Goal: Task Accomplishment & Management: Manage account settings

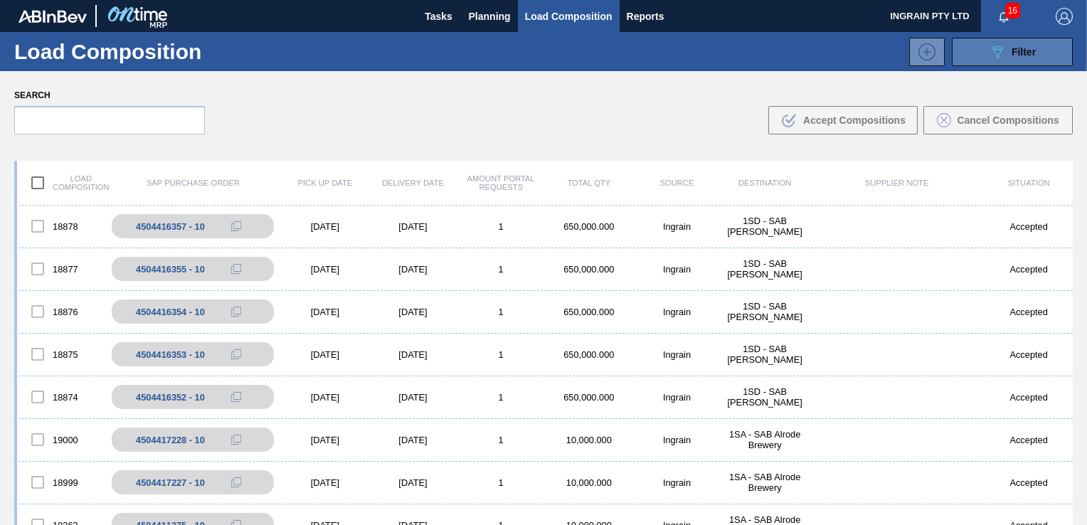
click at [1027, 53] on span "Filter" at bounding box center [1023, 51] width 24 height 11
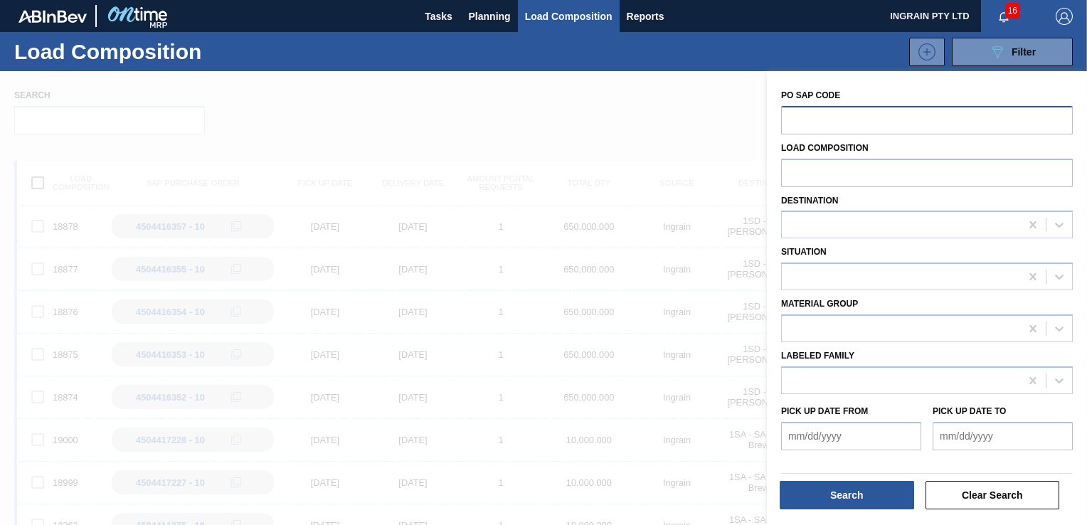
click at [976, 123] on input "text" at bounding box center [927, 119] width 292 height 27
type input "31293"
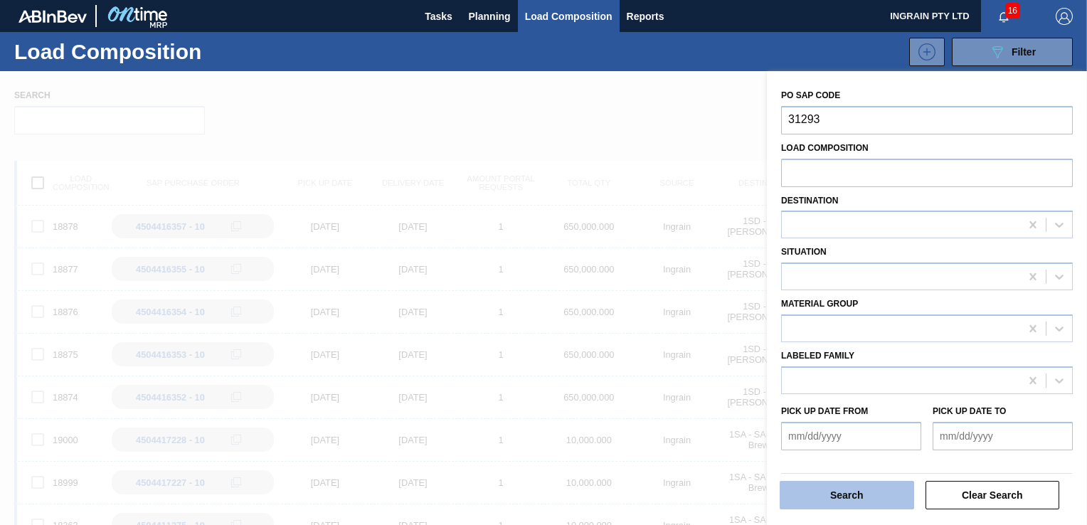
click at [861, 489] on button "Search" at bounding box center [846, 495] width 134 height 28
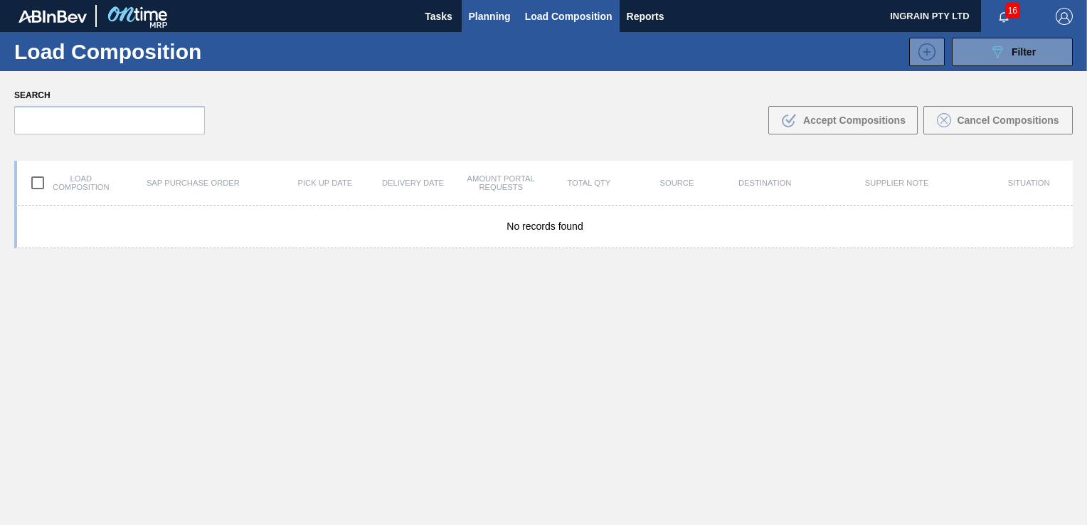
click at [498, 16] on span "Planning" at bounding box center [490, 16] width 42 height 17
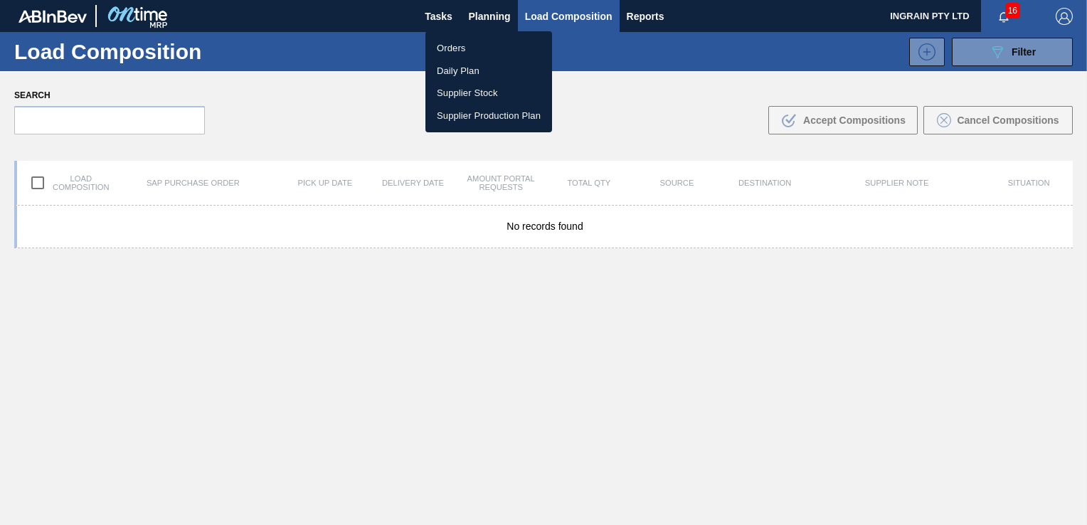
drag, startPoint x: 478, startPoint y: 46, endPoint x: 503, endPoint y: 61, distance: 30.0
click at [478, 46] on li "Orders" at bounding box center [488, 48] width 127 height 23
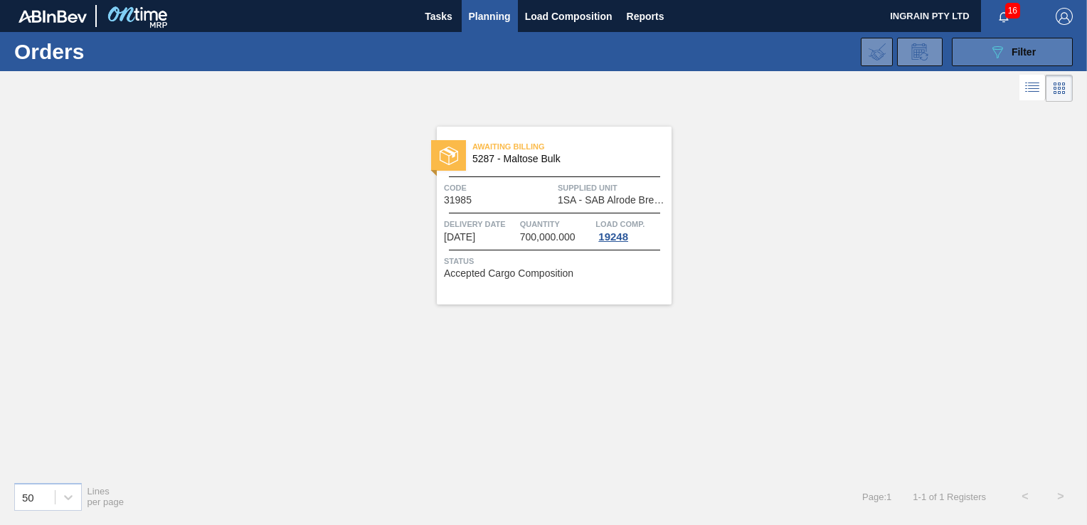
click at [1027, 46] on span "Filter" at bounding box center [1023, 51] width 24 height 11
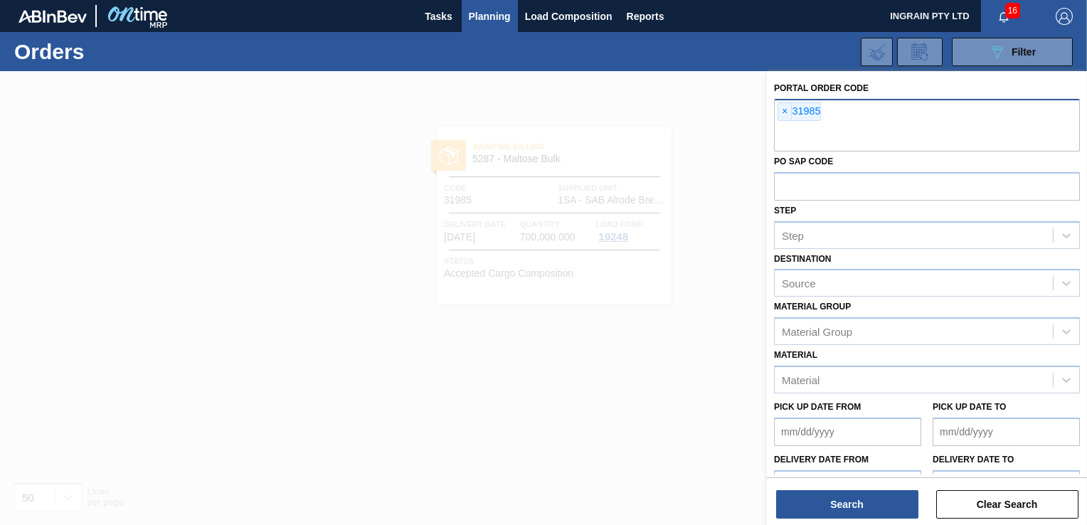
click at [863, 126] on input "text" at bounding box center [927, 137] width 306 height 27
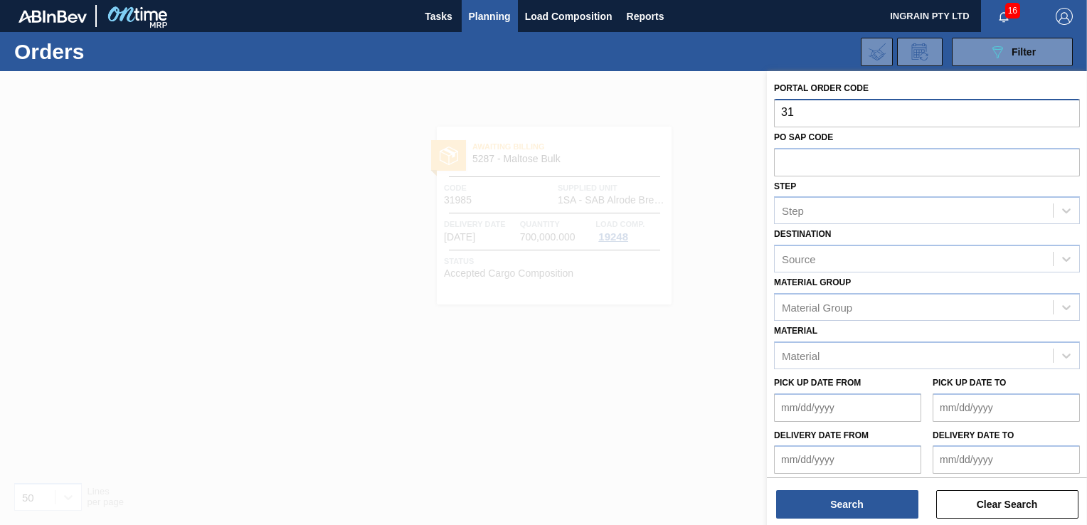
type input "3"
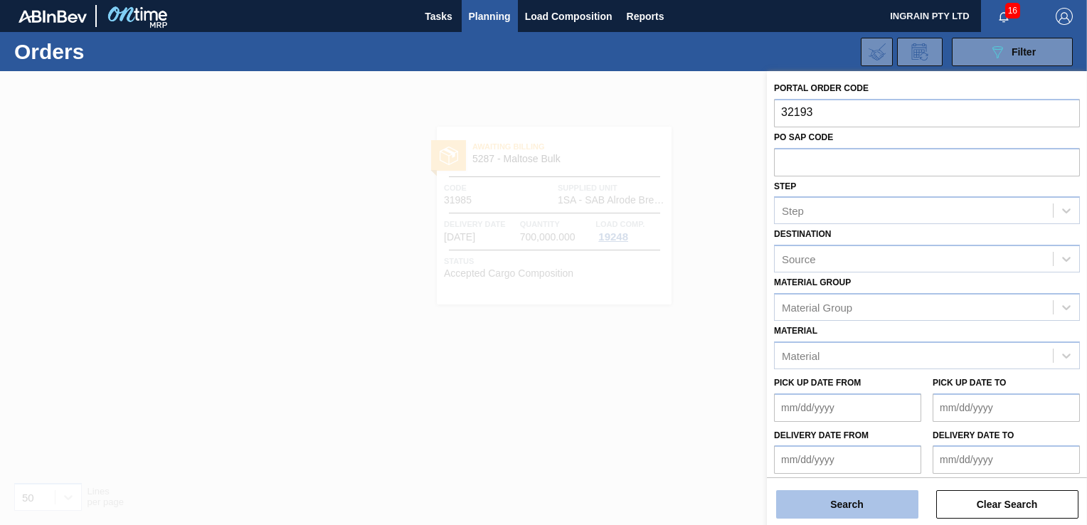
type input "32193"
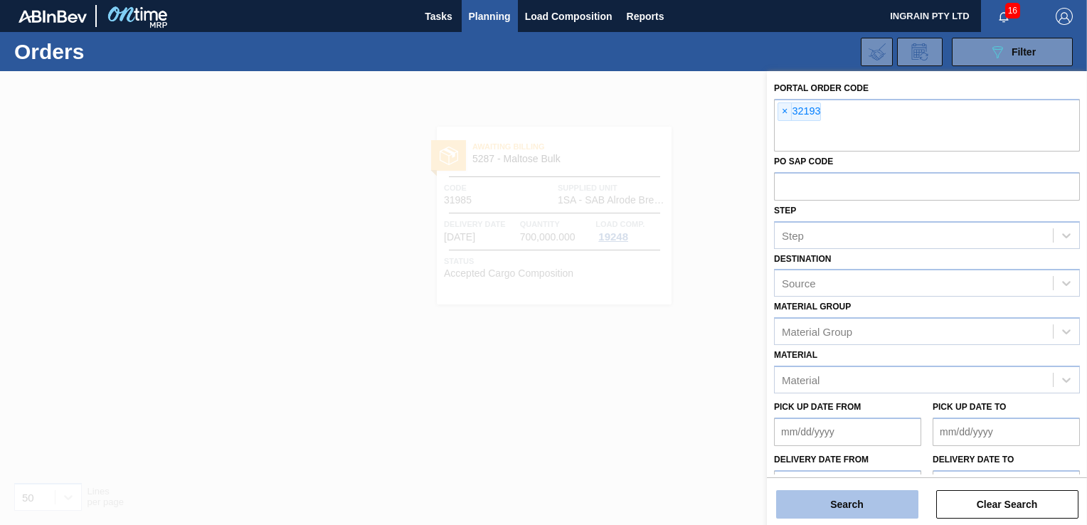
click at [868, 513] on button "Search" at bounding box center [847, 504] width 142 height 28
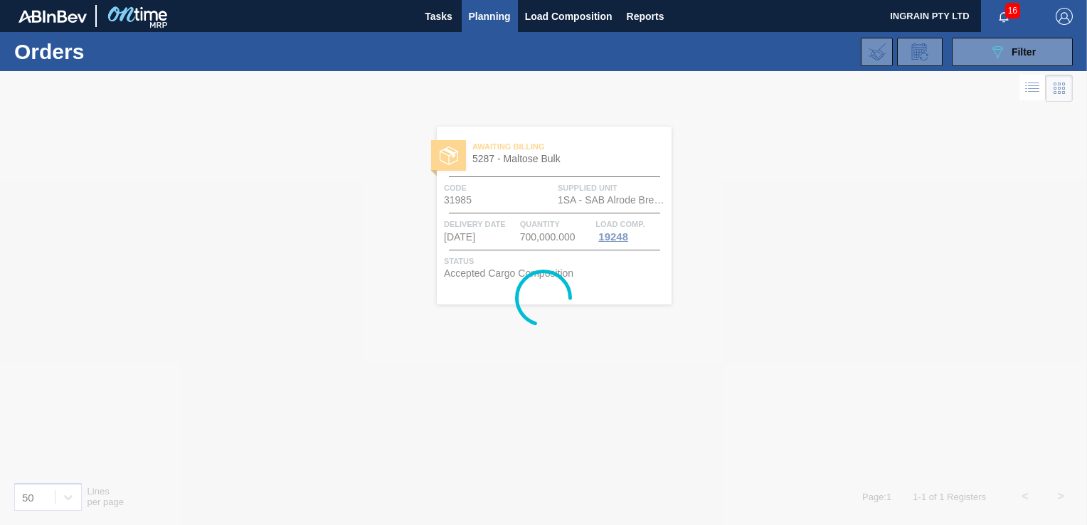
click at [587, 272] on div at bounding box center [543, 298] width 1087 height 454
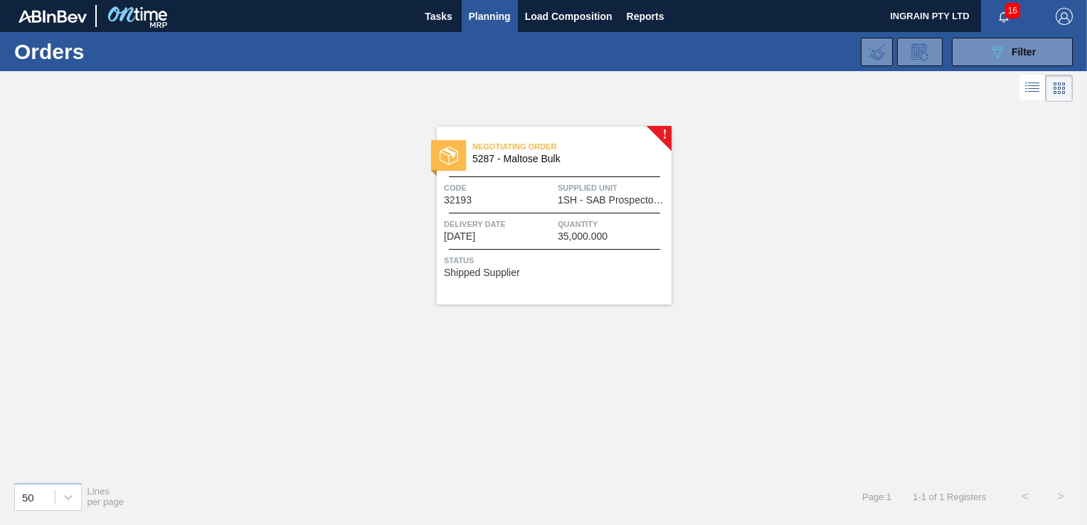
click at [592, 182] on span "Supplied Unit" at bounding box center [612, 188] width 110 height 14
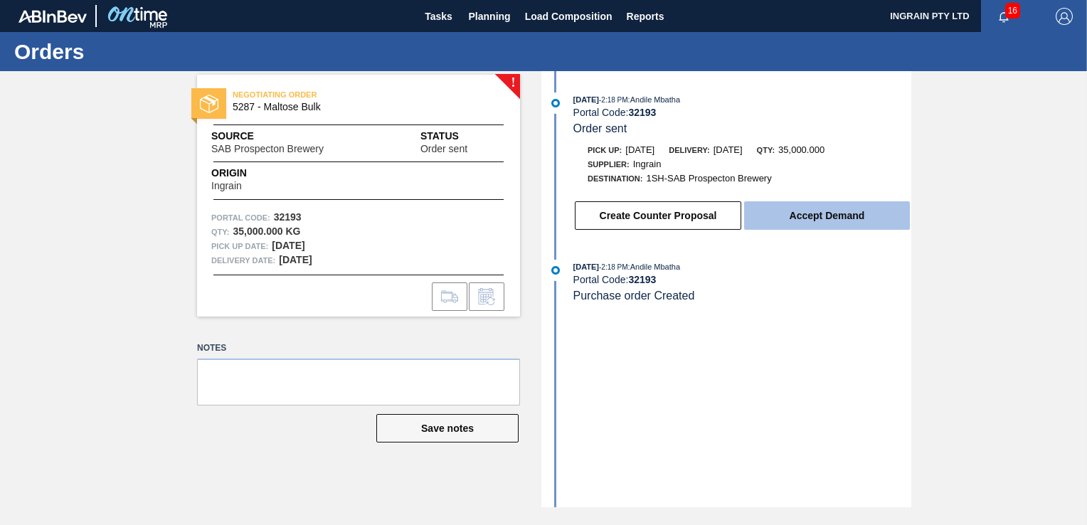
click at [828, 215] on button "Accept Demand" at bounding box center [827, 215] width 166 height 28
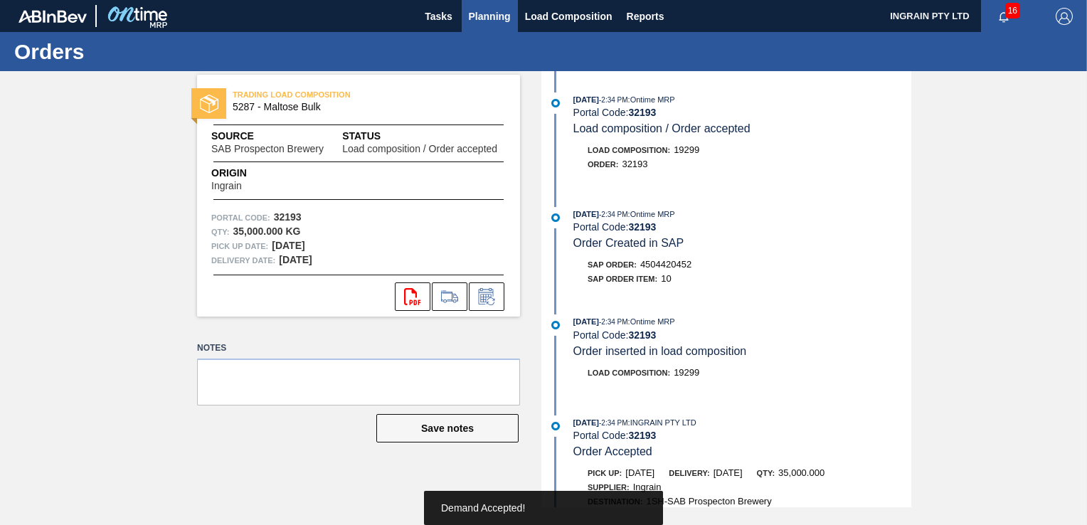
click at [482, 16] on span "Planning" at bounding box center [490, 16] width 42 height 17
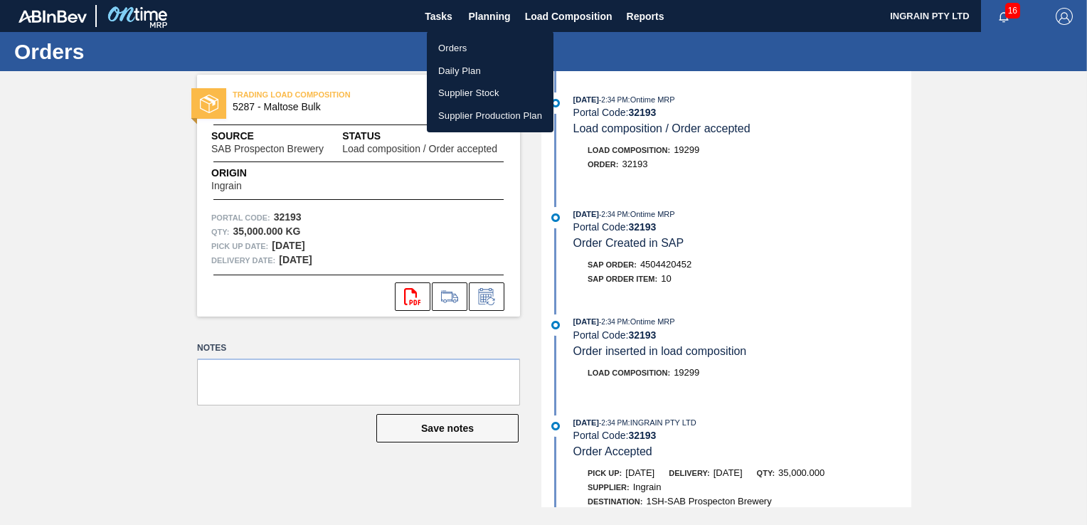
click at [489, 44] on li "Orders" at bounding box center [490, 48] width 127 height 23
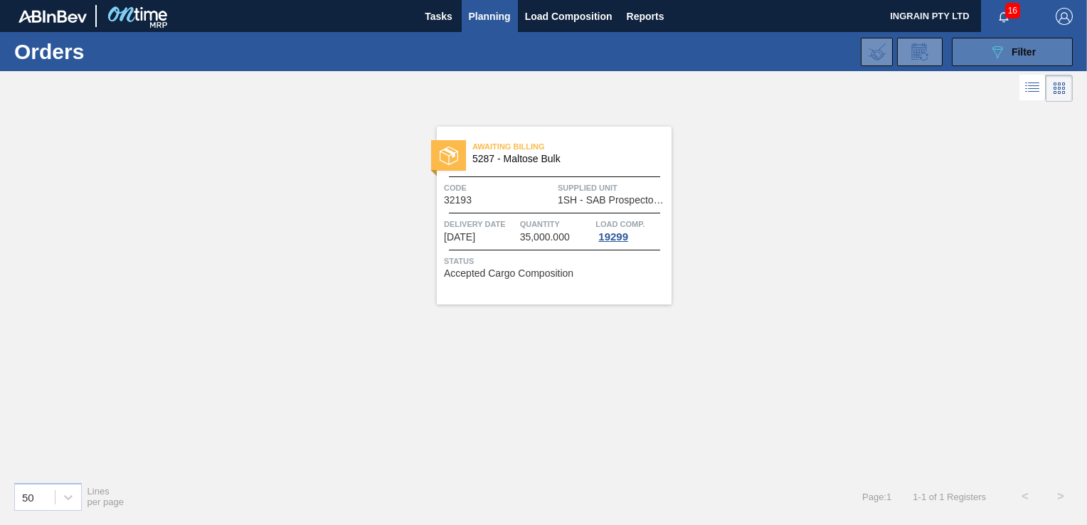
click at [1026, 53] on span "Filter" at bounding box center [1023, 51] width 24 height 11
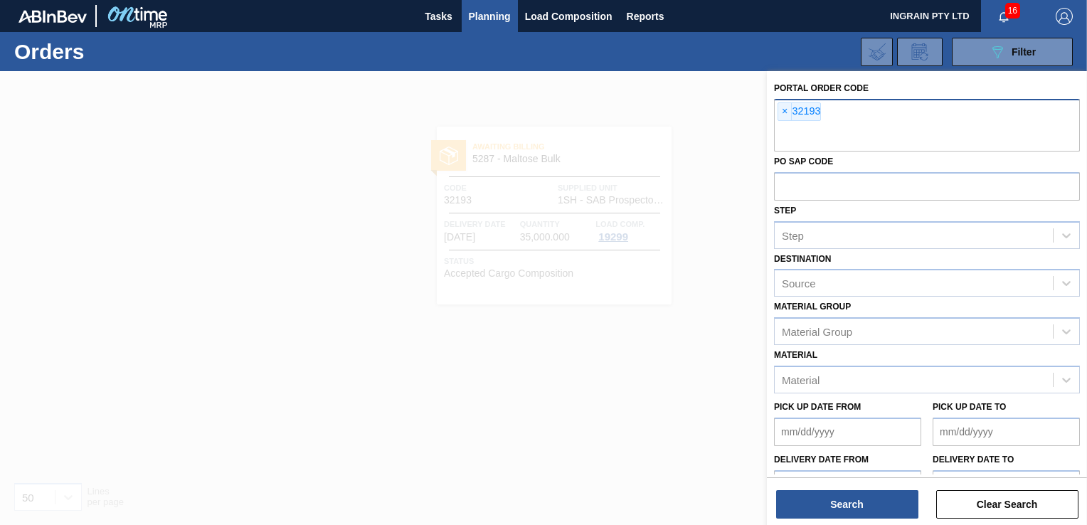
click at [851, 121] on div "× 32193" at bounding box center [927, 125] width 306 height 53
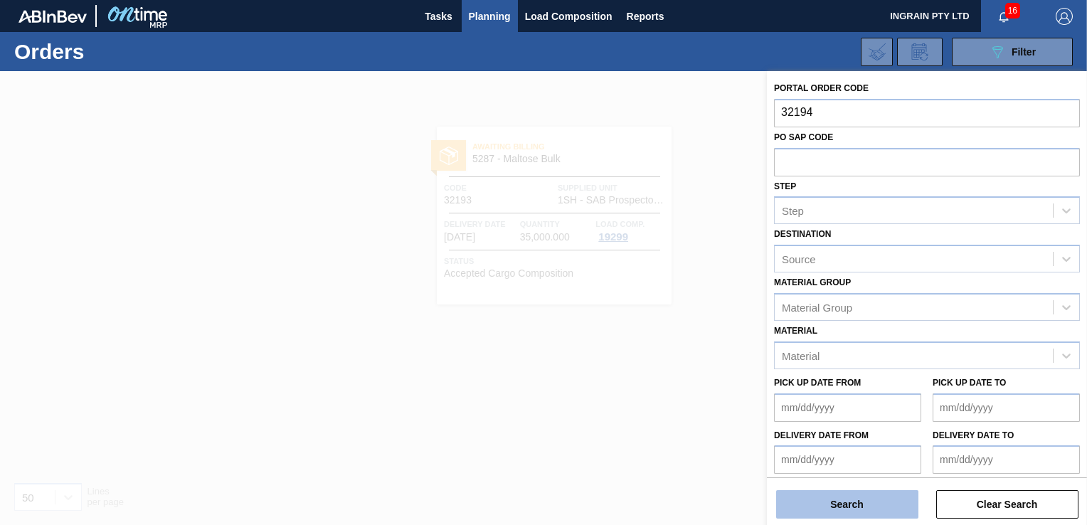
type input "32194"
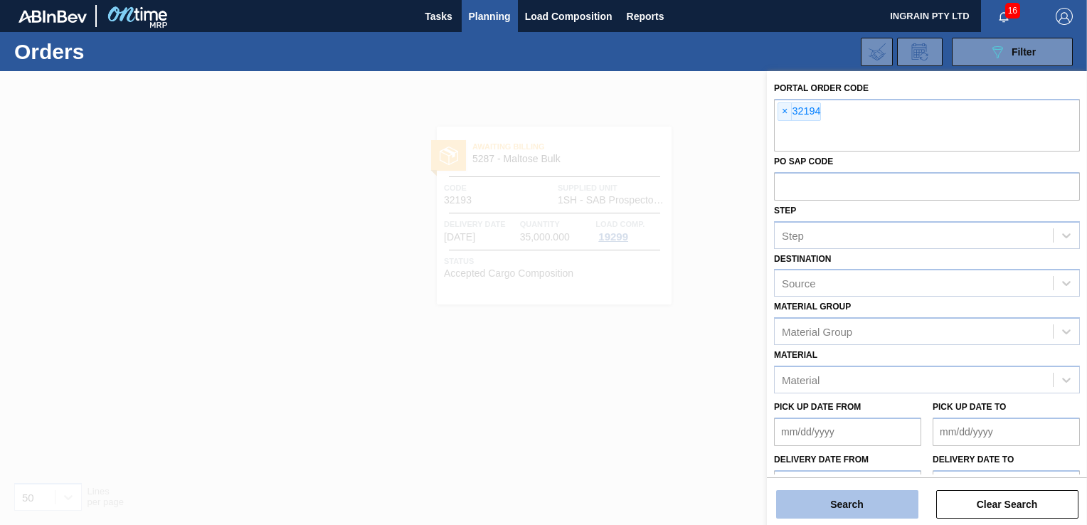
click at [872, 500] on button "Search" at bounding box center [847, 504] width 142 height 28
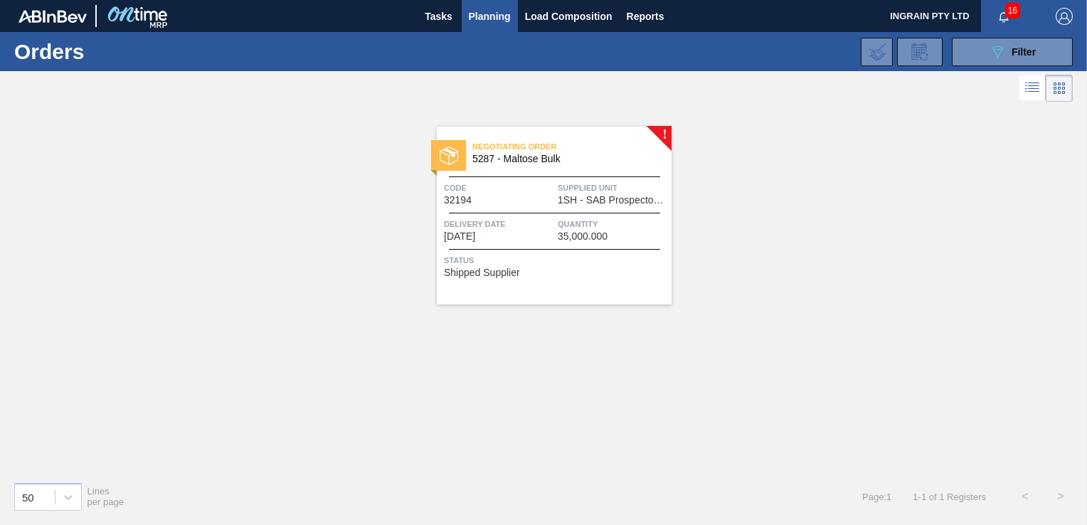
click at [596, 146] on span "Negotiating Order" at bounding box center [571, 146] width 199 height 14
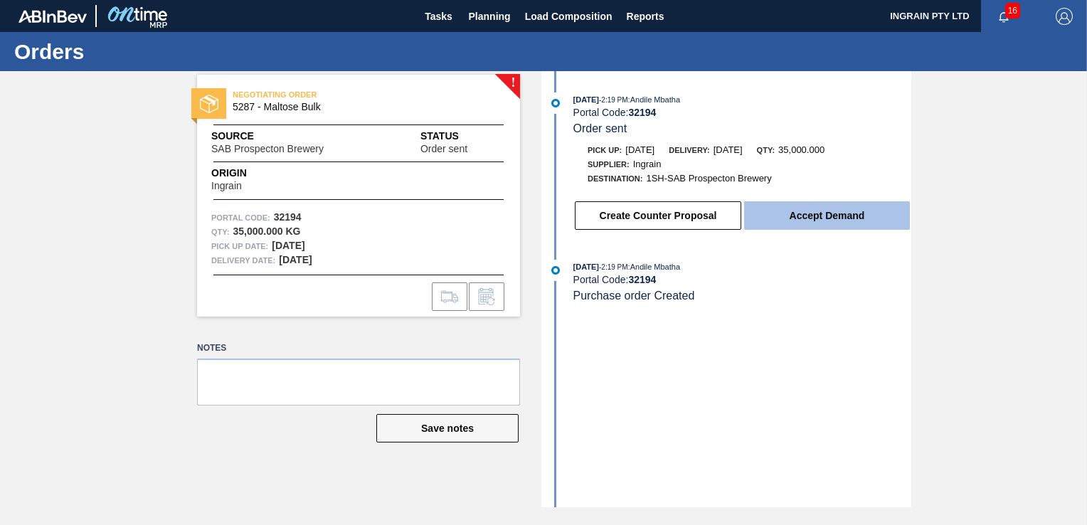
click at [832, 223] on button "Accept Demand" at bounding box center [827, 215] width 166 height 28
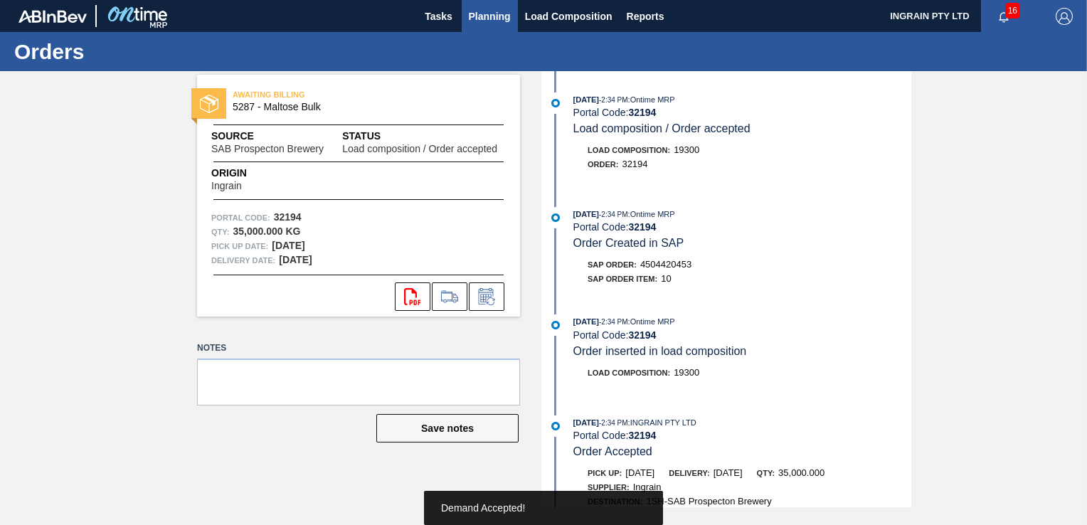
click at [487, 9] on span "Planning" at bounding box center [490, 16] width 42 height 17
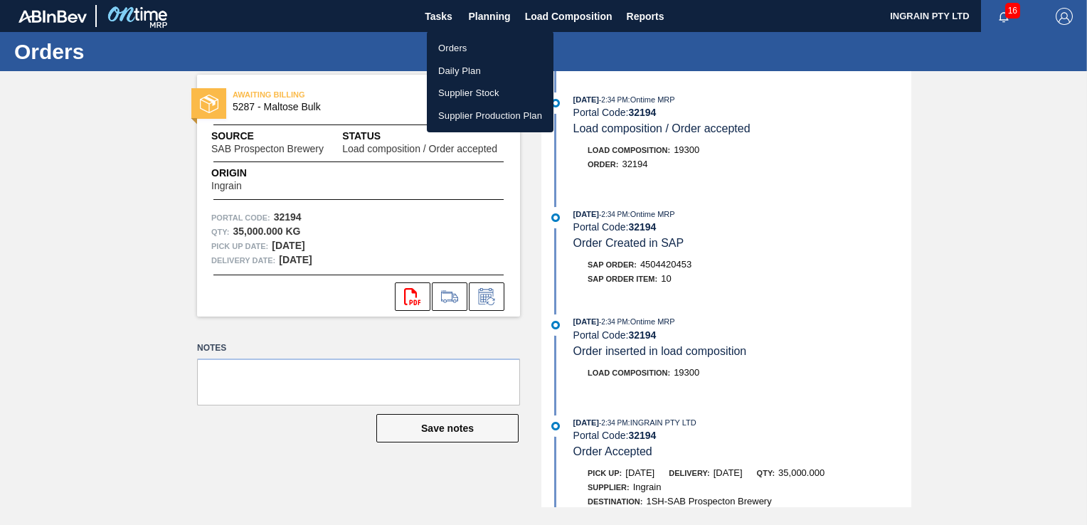
drag, startPoint x: 488, startPoint y: 48, endPoint x: 788, endPoint y: 105, distance: 305.4
click at [488, 49] on li "Orders" at bounding box center [490, 48] width 127 height 23
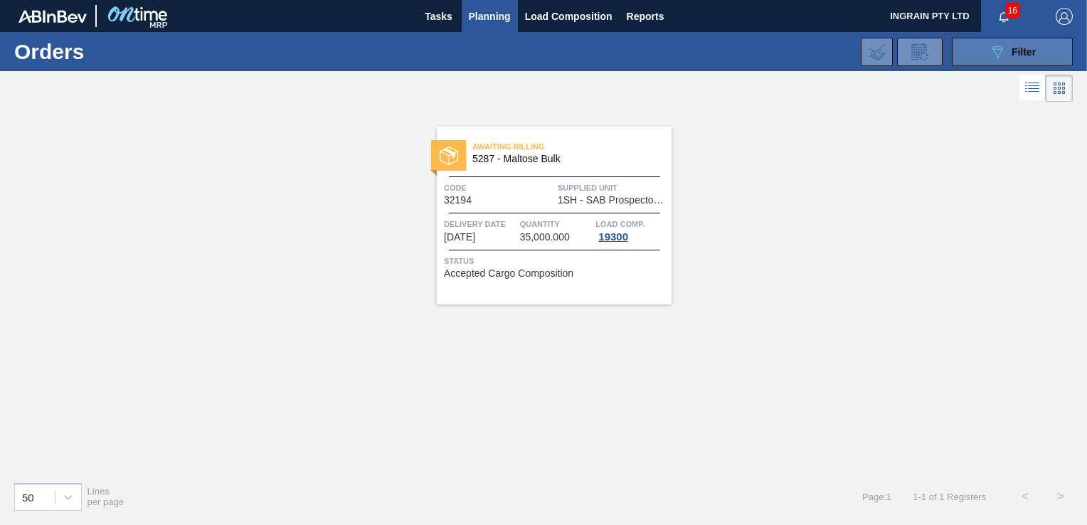
click at [1010, 50] on div "089F7B8B-B2A5-4AFE-B5C0-19BA573D28AC Filter" at bounding box center [1011, 51] width 47 height 17
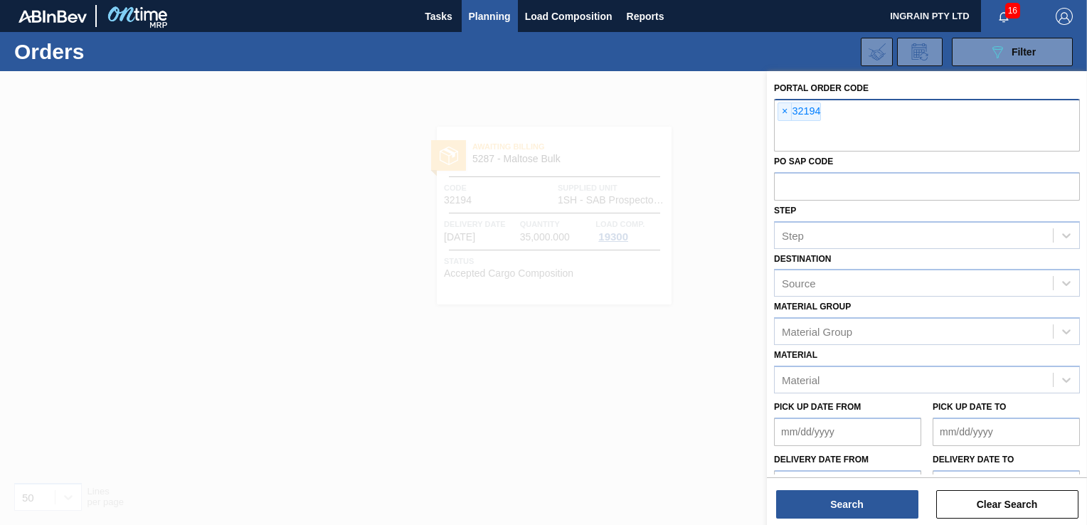
click at [885, 137] on input "text" at bounding box center [927, 137] width 306 height 27
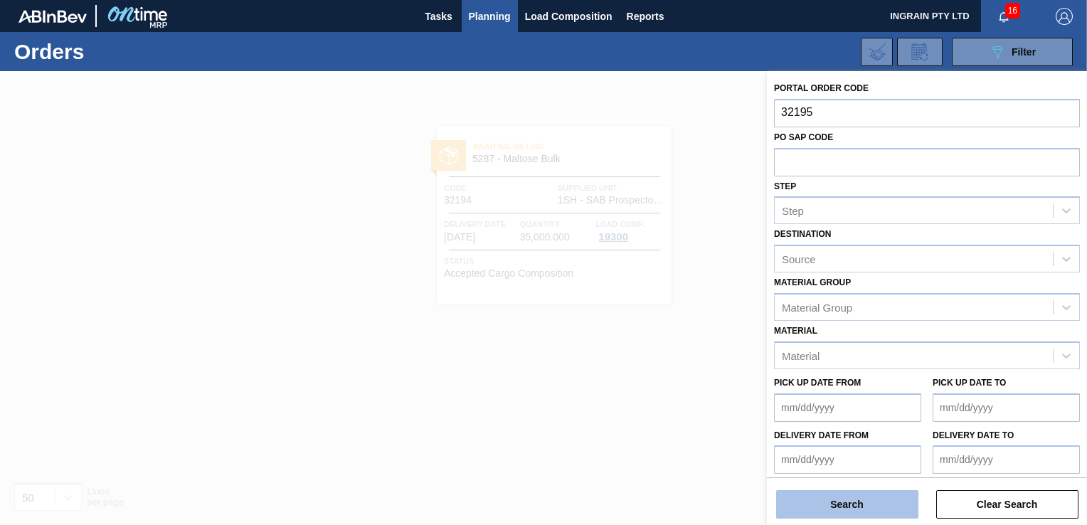
type input "32195"
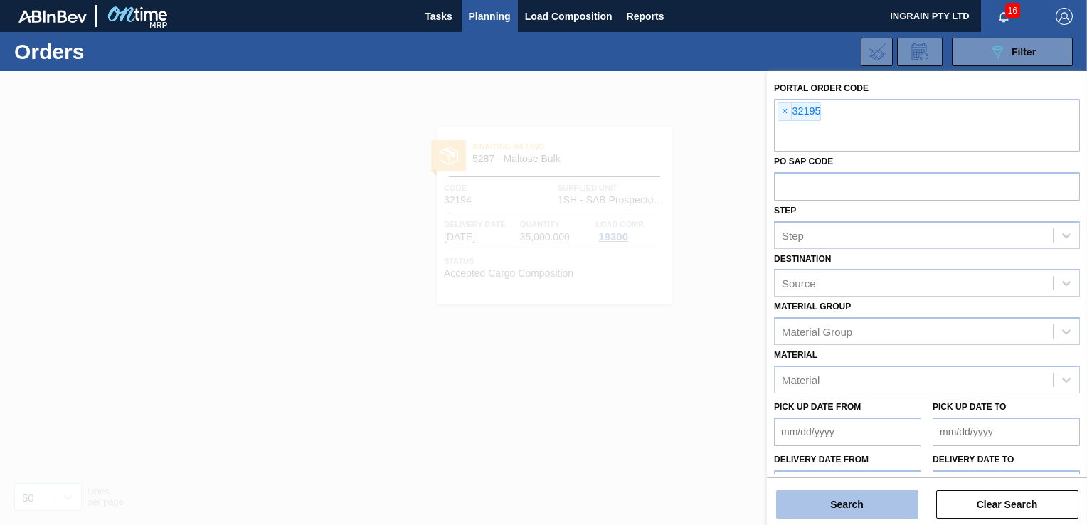
click at [887, 500] on button "Search" at bounding box center [847, 504] width 142 height 28
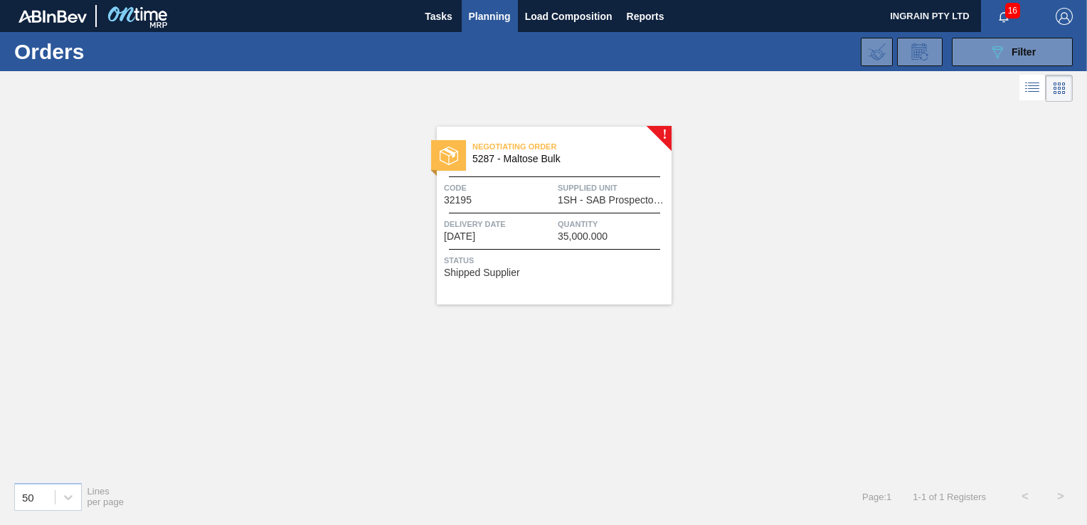
click at [614, 167] on div "Negotiating Order 5287 - Maltose Bulk" at bounding box center [554, 153] width 235 height 32
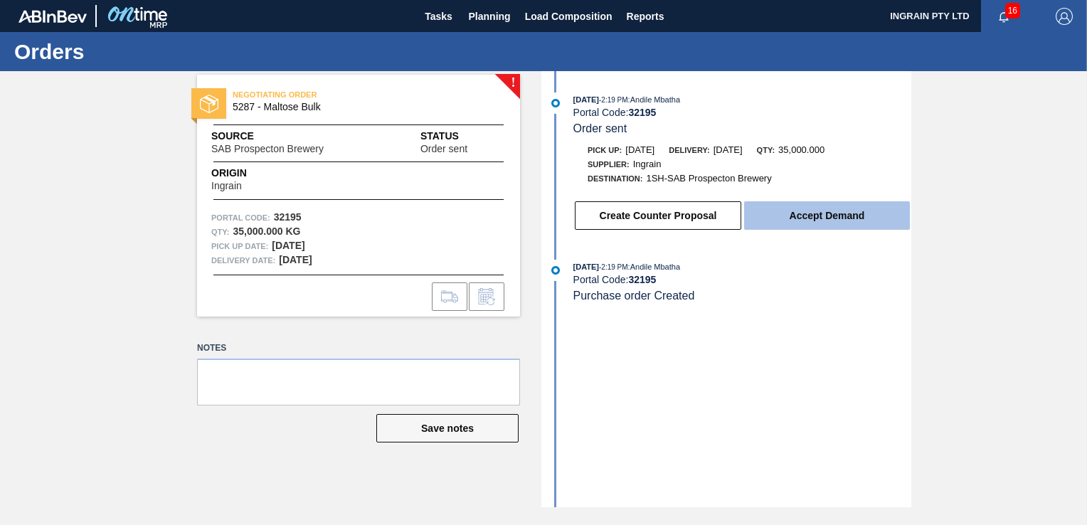
click at [822, 225] on button "Accept Demand" at bounding box center [827, 215] width 166 height 28
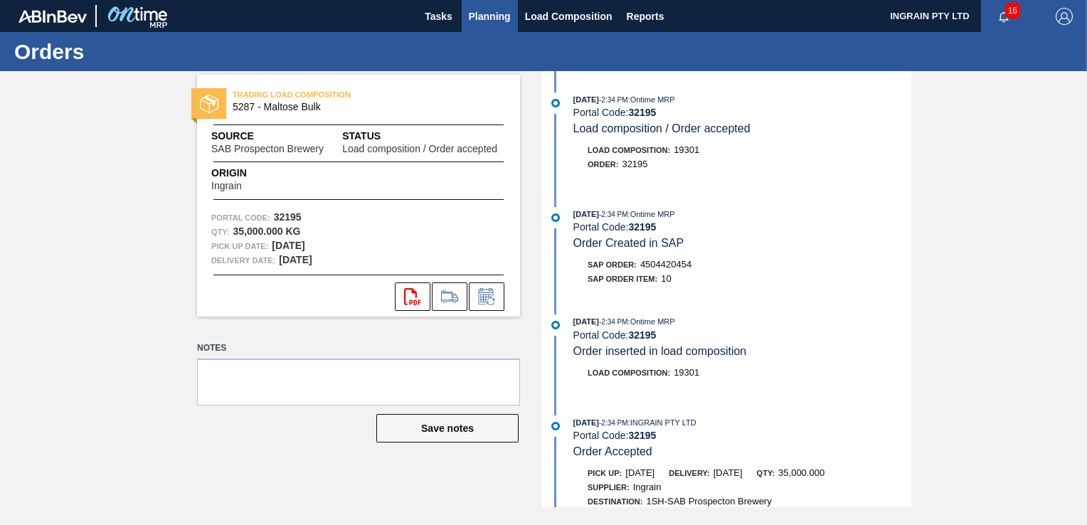
click at [505, 13] on span "Planning" at bounding box center [490, 16] width 42 height 17
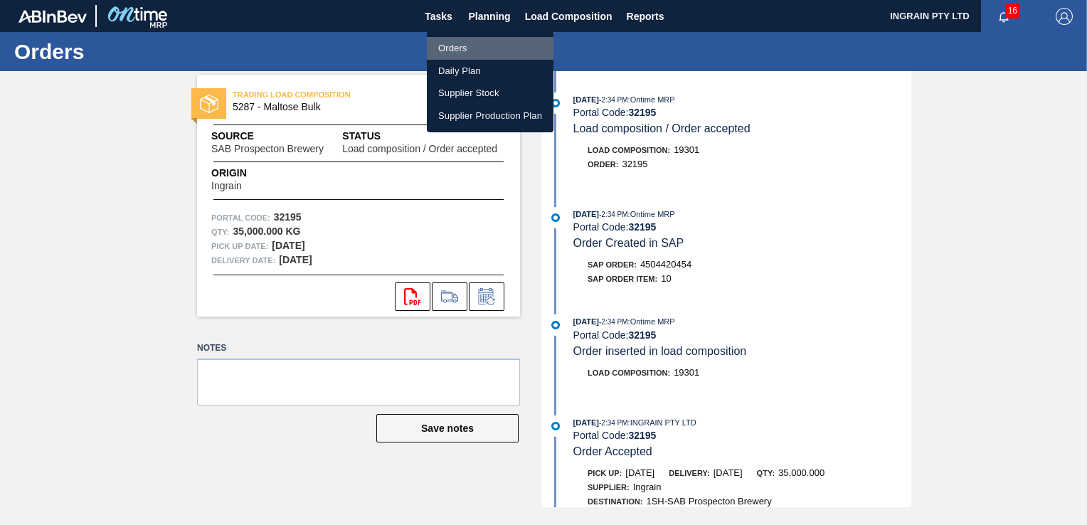
click at [511, 48] on li "Orders" at bounding box center [490, 48] width 127 height 23
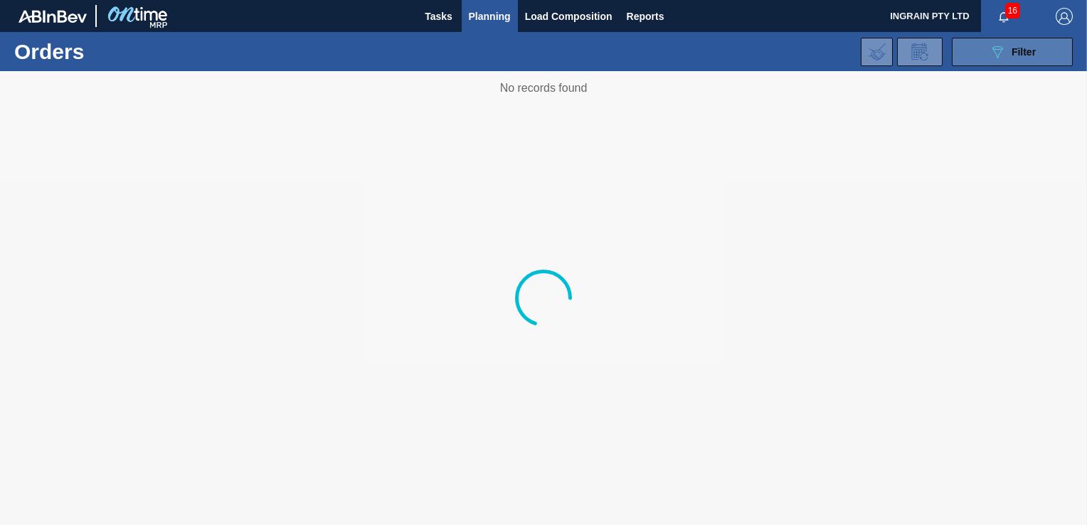
click at [980, 58] on button "089F7B8B-B2A5-4AFE-B5C0-19BA573D28AC Filter" at bounding box center [1011, 52] width 121 height 28
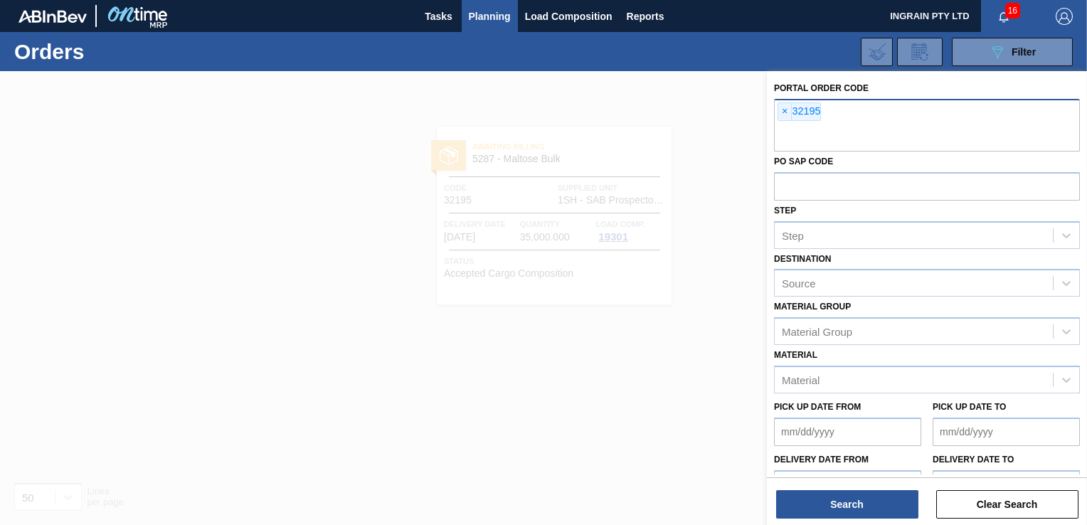
click at [818, 135] on input "text" at bounding box center [927, 137] width 306 height 27
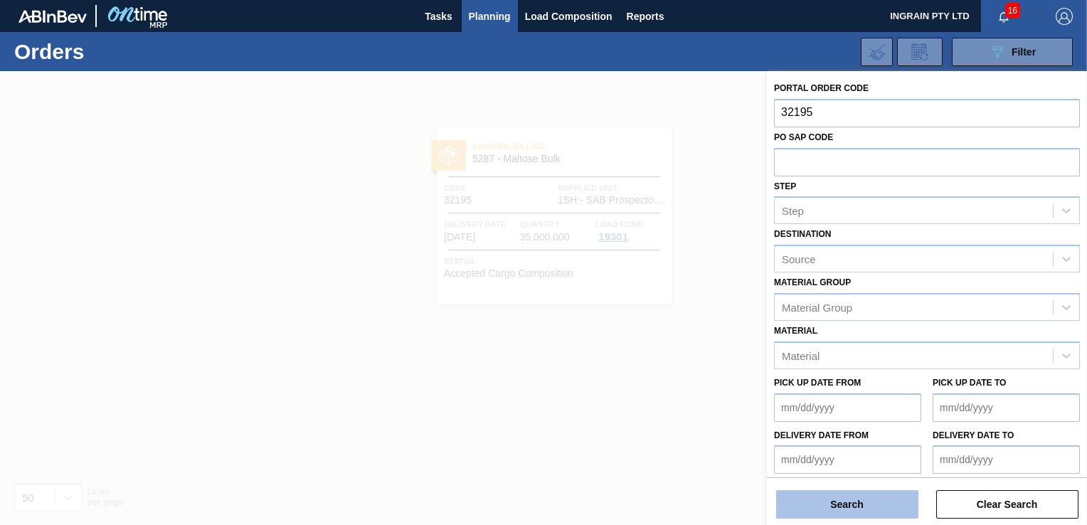
type input "32195"
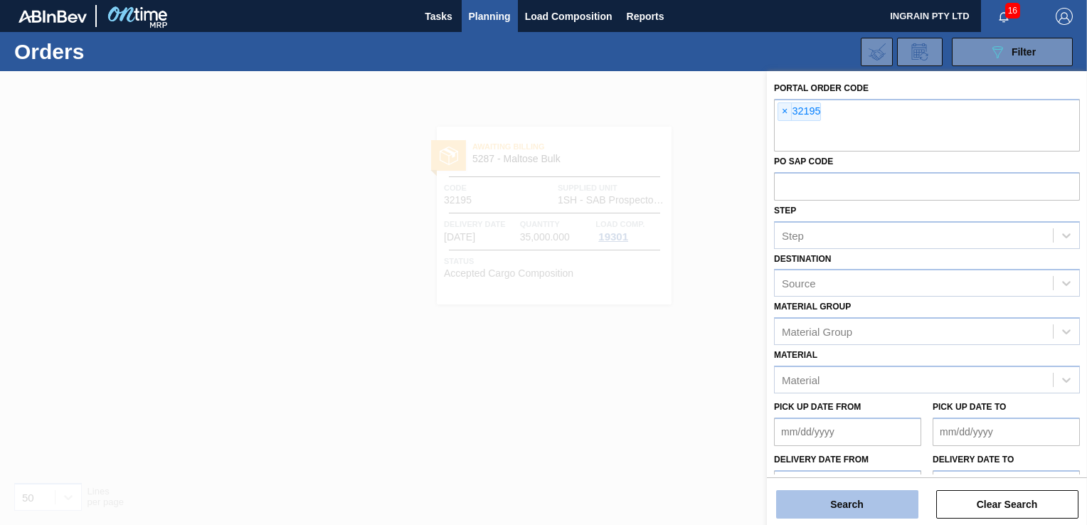
click at [859, 497] on button "Search" at bounding box center [847, 504] width 142 height 28
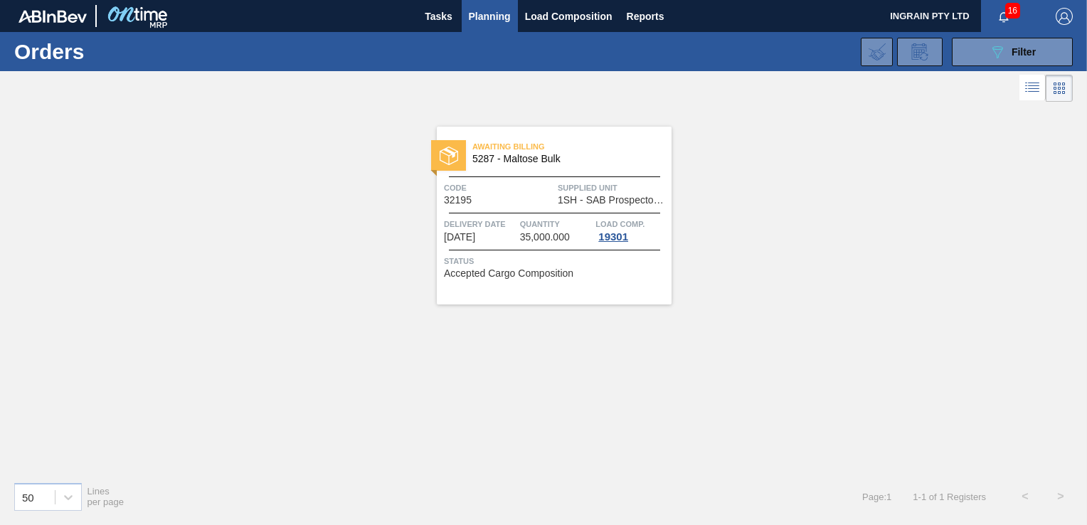
click at [599, 215] on div "Awaiting Billing 5287 - Maltose Bulk Code 32195 Supplied Unit 1SH - SAB Prospec…" at bounding box center [554, 216] width 235 height 178
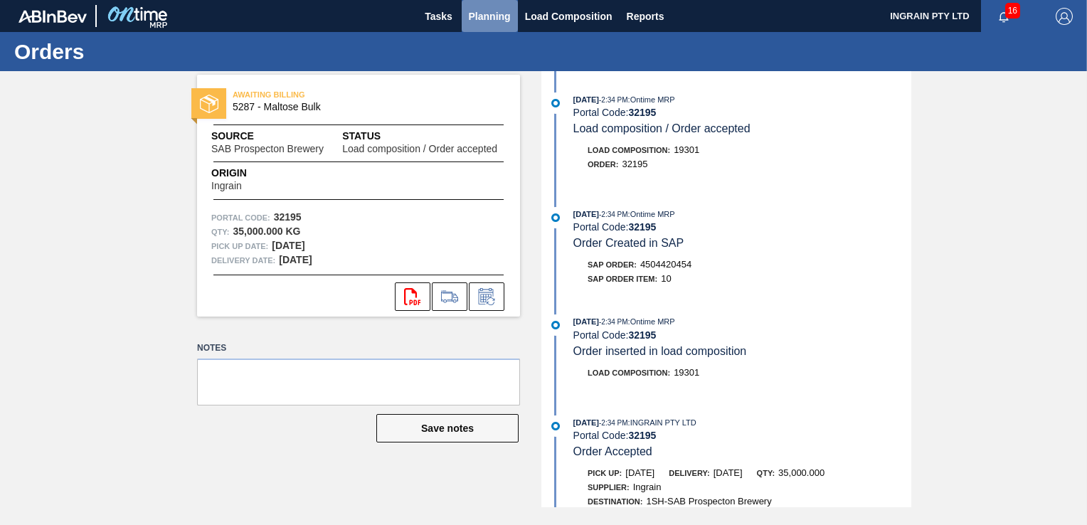
click at [481, 16] on span "Planning" at bounding box center [490, 16] width 42 height 17
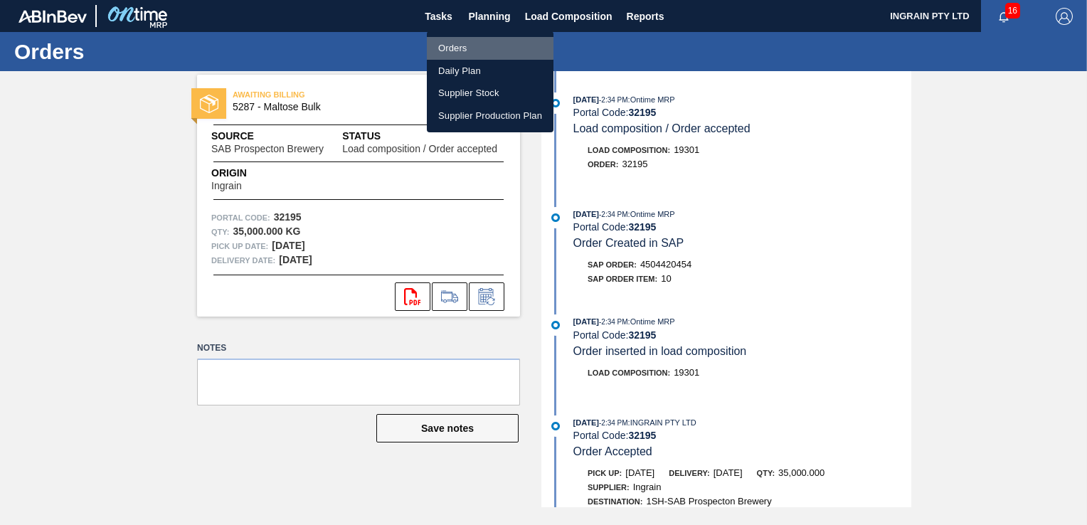
click at [464, 48] on li "Orders" at bounding box center [490, 48] width 127 height 23
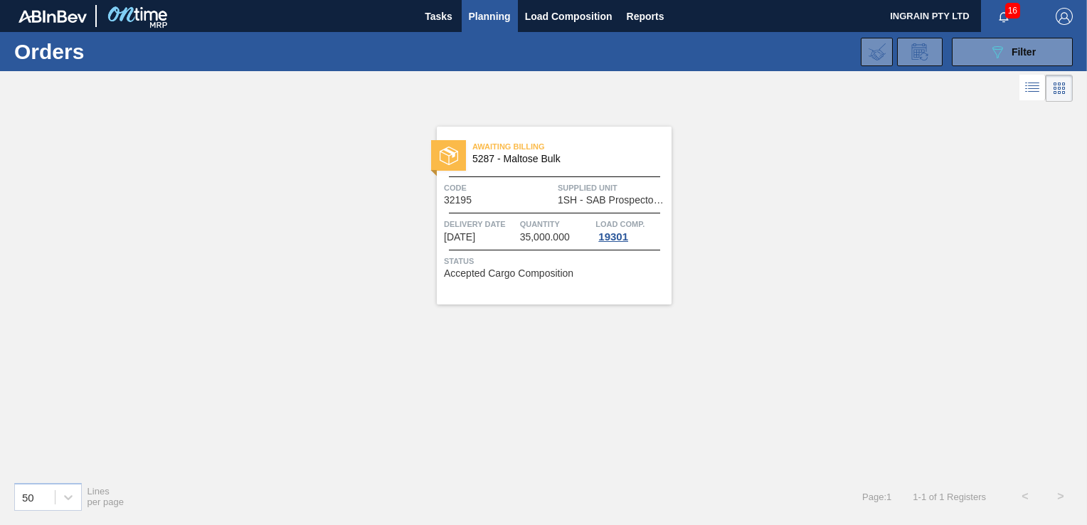
click at [1014, 67] on div "089F7B8B-B2A5-4AFE-B5C0-19BA573D28AC Filter Portal Order Code × 32195 PO SAP Co…" at bounding box center [648, 52] width 861 height 43
click at [1002, 59] on icon "089F7B8B-B2A5-4AFE-B5C0-19BA573D28AC" at bounding box center [996, 51] width 17 height 17
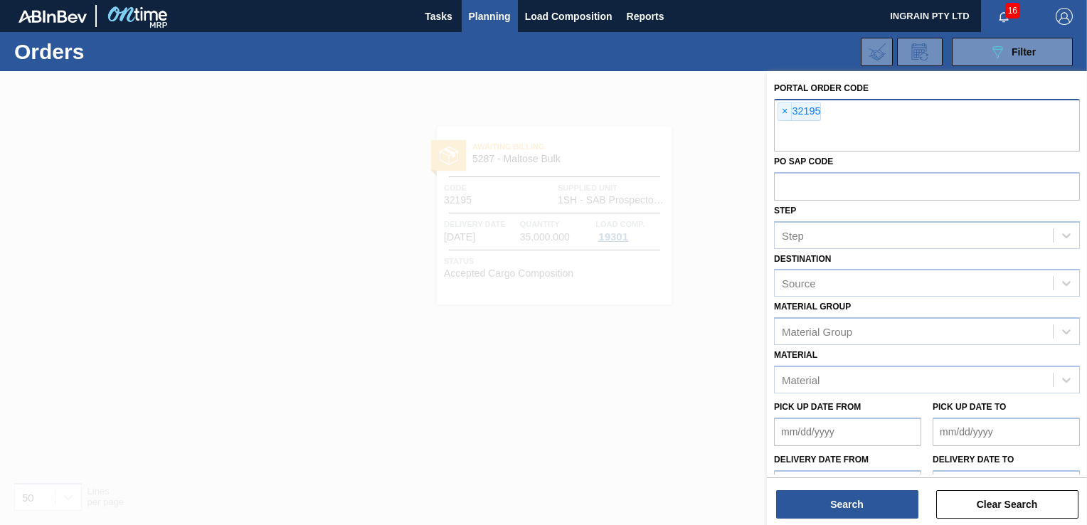
click at [819, 132] on input "text" at bounding box center [927, 137] width 306 height 27
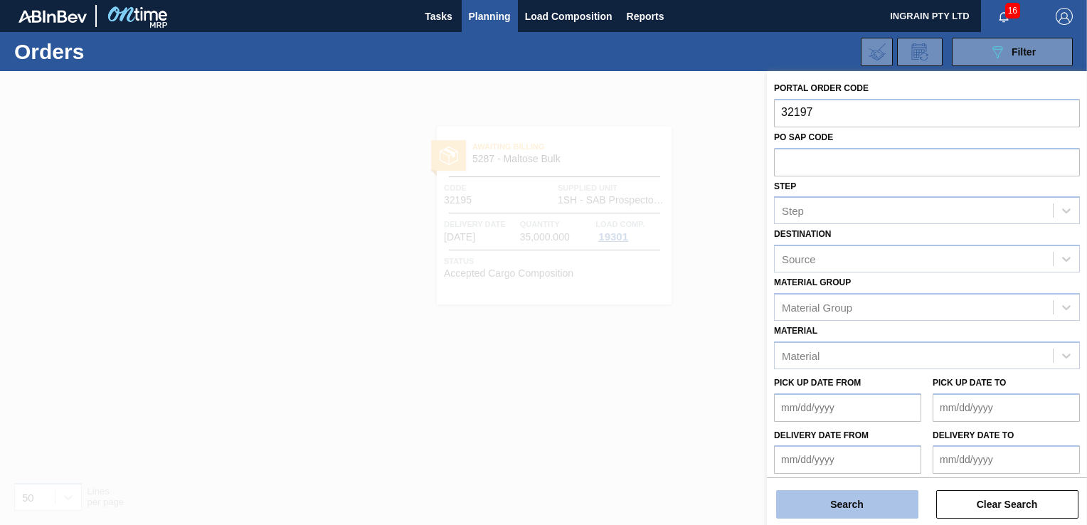
type input "32197"
click at [833, 511] on button "Search" at bounding box center [847, 504] width 142 height 28
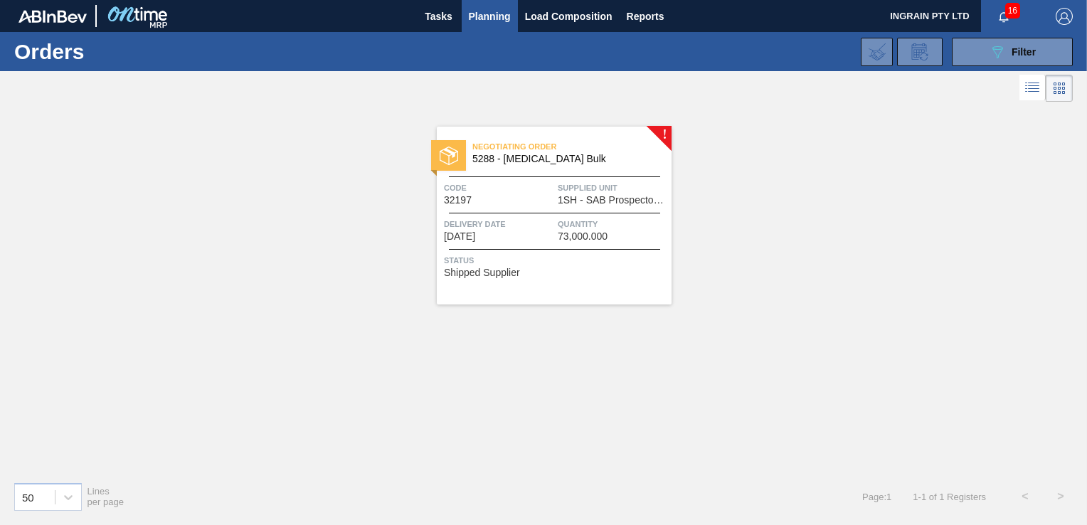
click at [597, 155] on span "5288 - [MEDICAL_DATA] Bulk" at bounding box center [566, 159] width 188 height 11
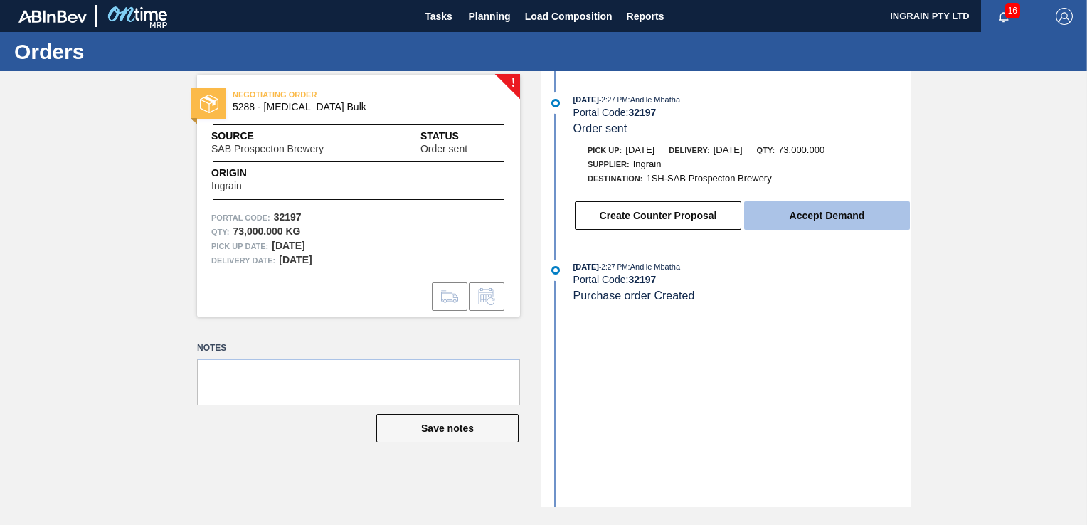
click at [828, 220] on button "Accept Demand" at bounding box center [827, 215] width 166 height 28
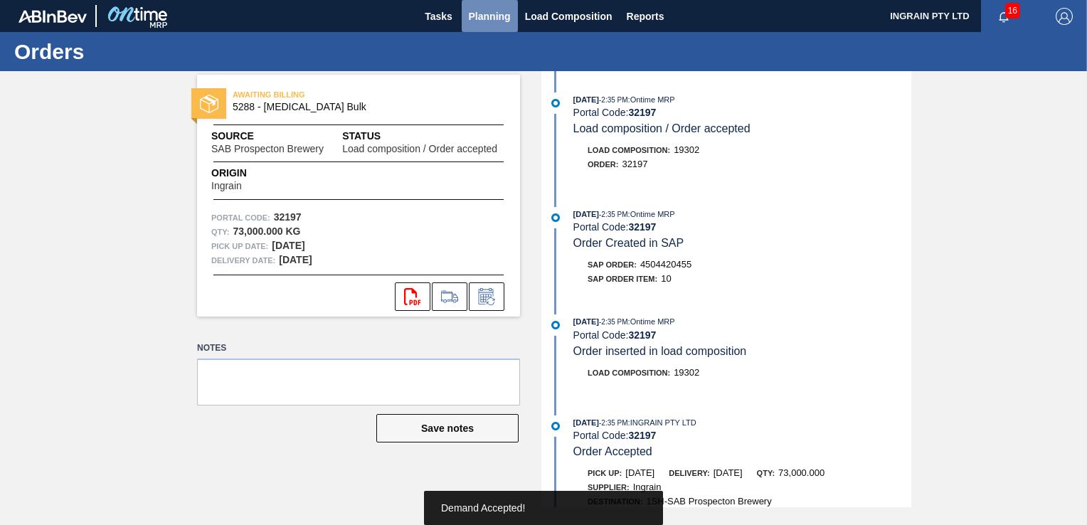
click at [486, 11] on span "Planning" at bounding box center [490, 16] width 42 height 17
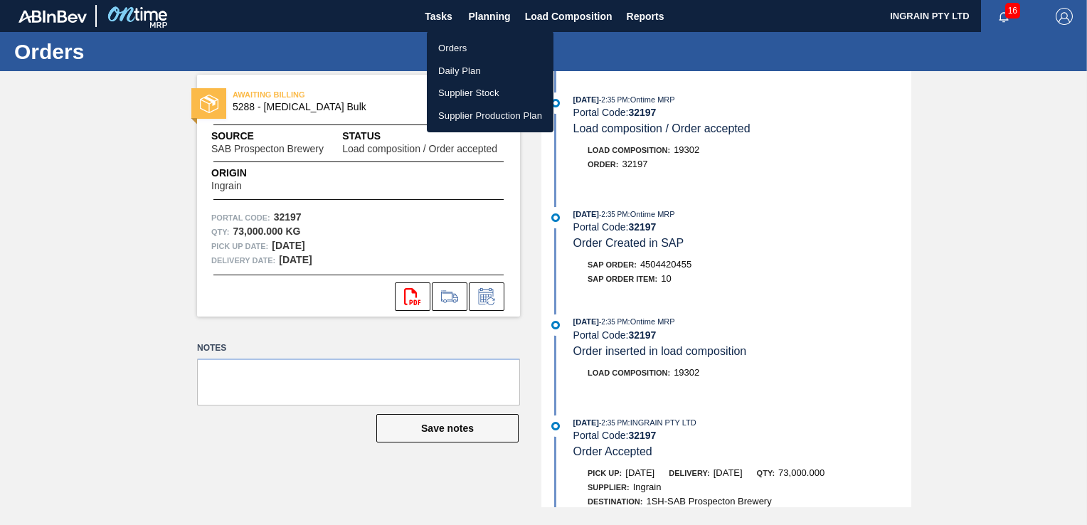
click at [478, 50] on li "Orders" at bounding box center [490, 48] width 127 height 23
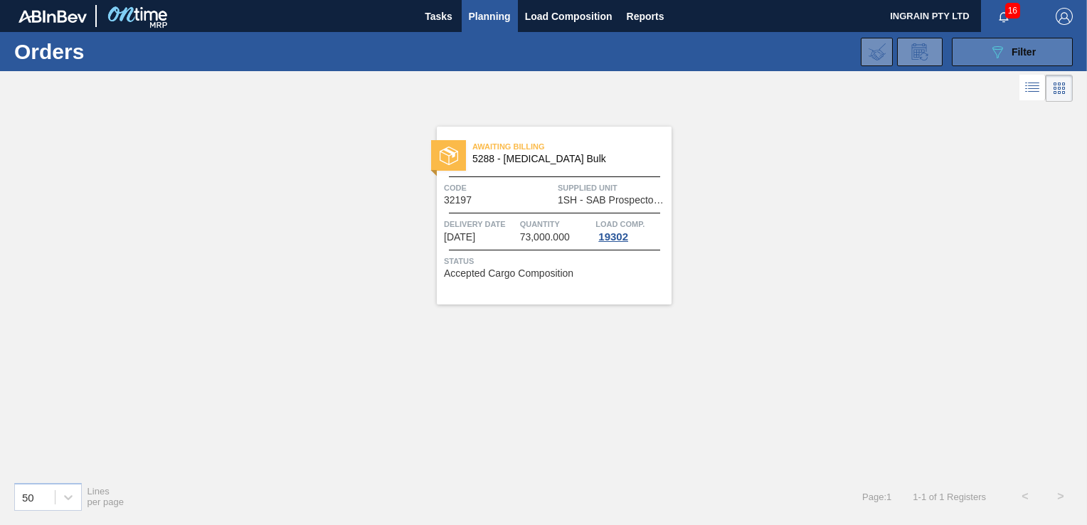
click at [1018, 57] on span "Filter" at bounding box center [1023, 51] width 24 height 11
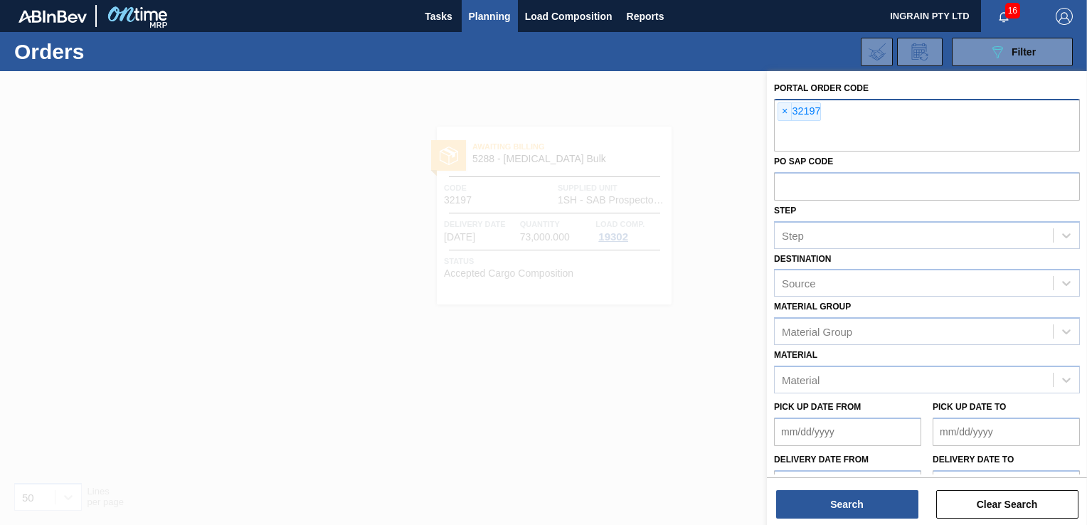
click at [863, 132] on input "text" at bounding box center [927, 137] width 306 height 27
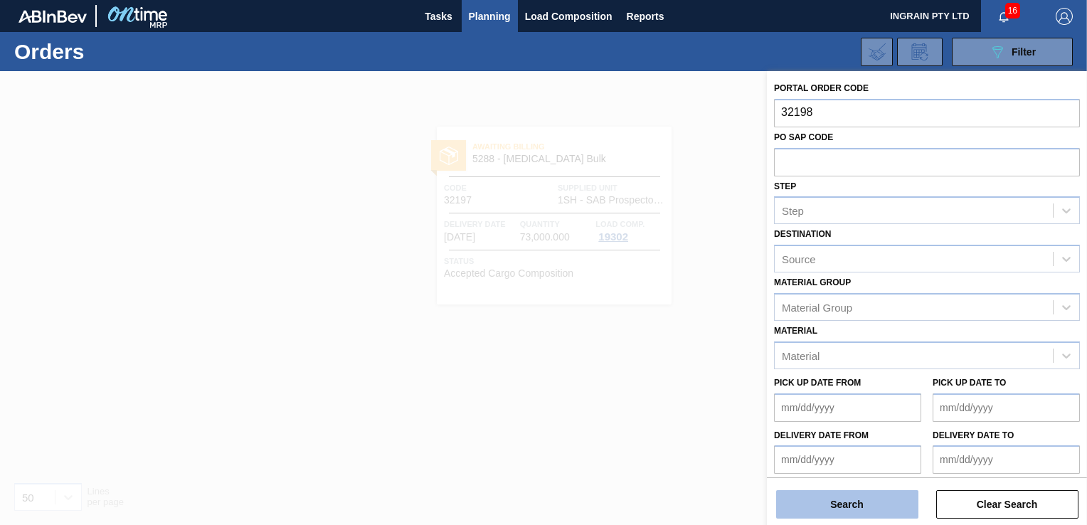
type input "32198"
click at [878, 508] on button "Search" at bounding box center [847, 504] width 142 height 28
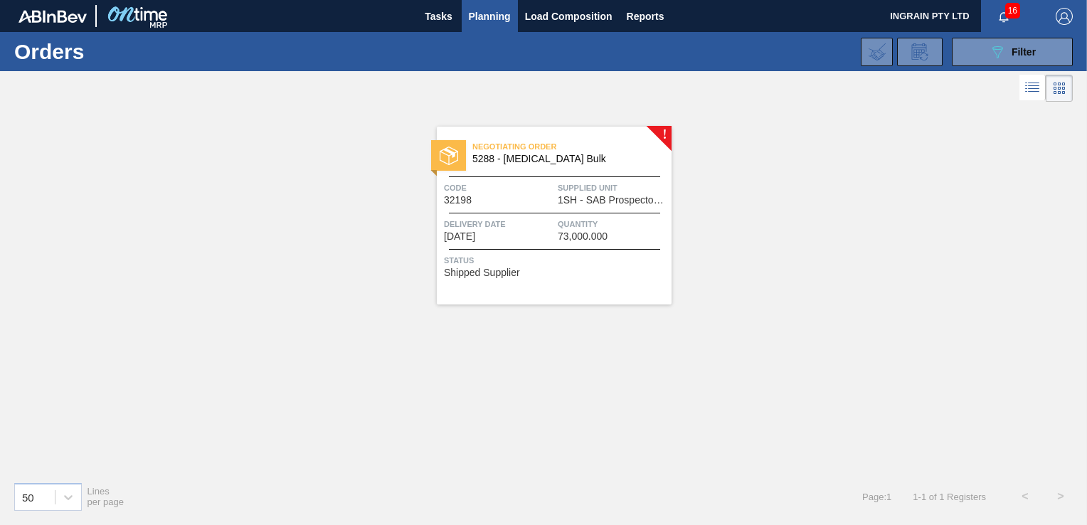
click at [552, 219] on span "Delivery Date" at bounding box center [499, 224] width 110 height 14
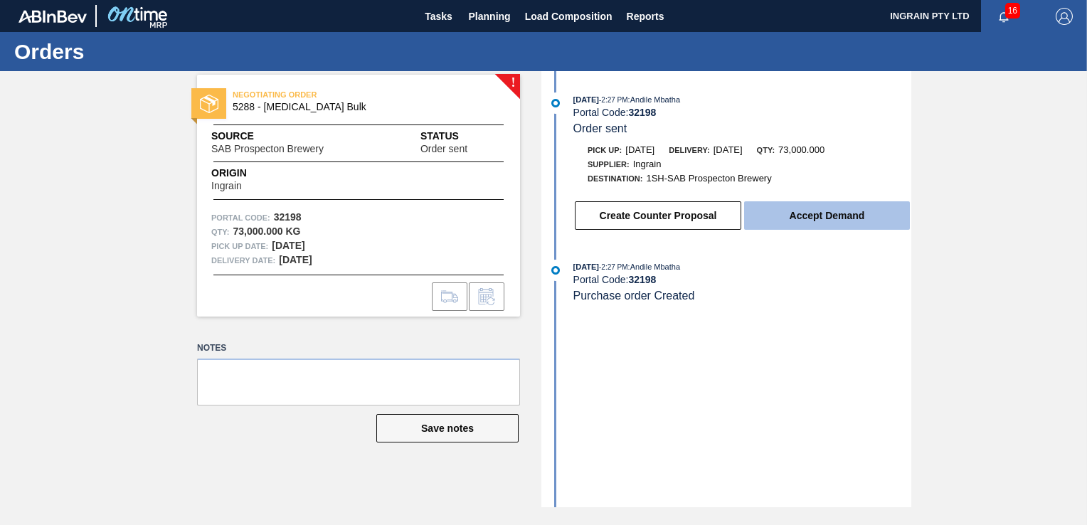
click at [823, 219] on button "Accept Demand" at bounding box center [827, 215] width 166 height 28
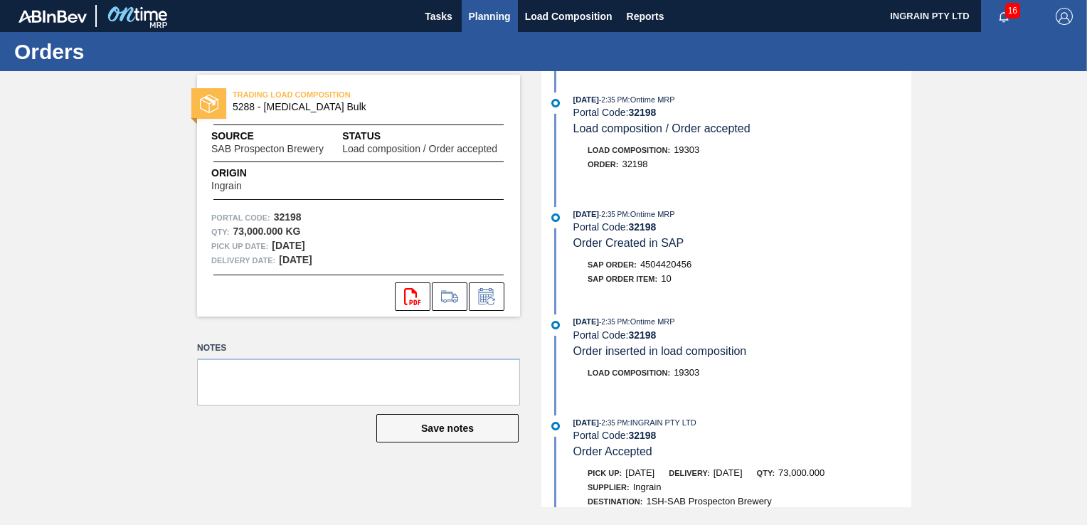
click at [477, 17] on span "Planning" at bounding box center [490, 16] width 42 height 17
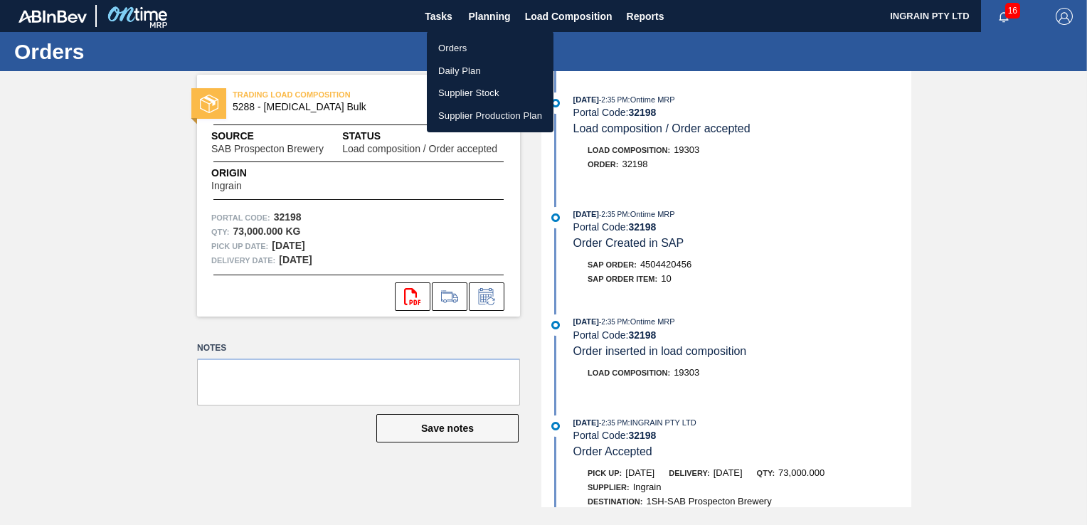
click at [481, 43] on li "Orders" at bounding box center [490, 48] width 127 height 23
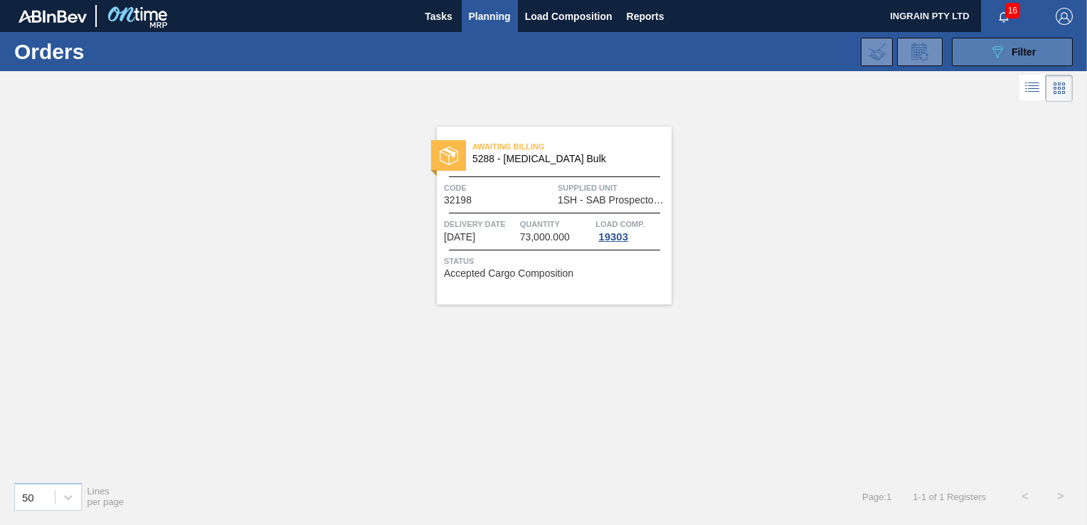
click at [1037, 58] on button "089F7B8B-B2A5-4AFE-B5C0-19BA573D28AC Filter" at bounding box center [1011, 52] width 121 height 28
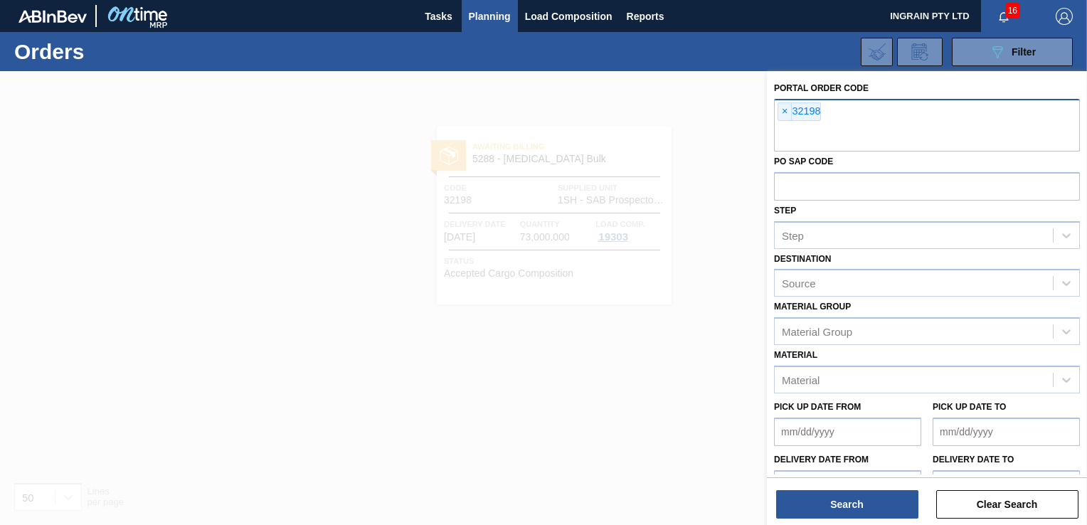
click at [838, 133] on input "text" at bounding box center [927, 137] width 306 height 27
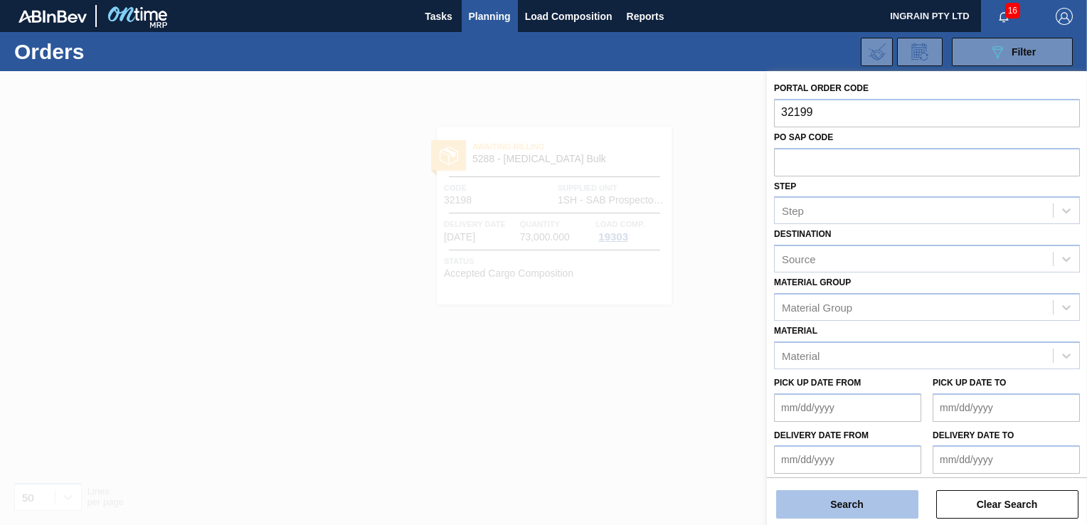
type input "32199"
click at [858, 508] on button "Search" at bounding box center [847, 504] width 142 height 28
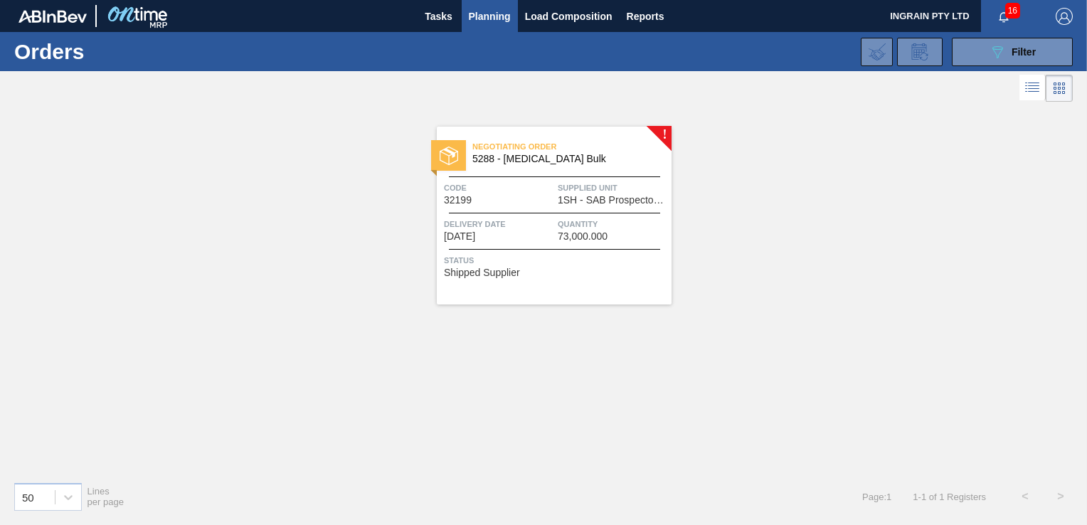
click at [589, 196] on span "1SH - SAB Prospecton Brewery" at bounding box center [612, 200] width 110 height 11
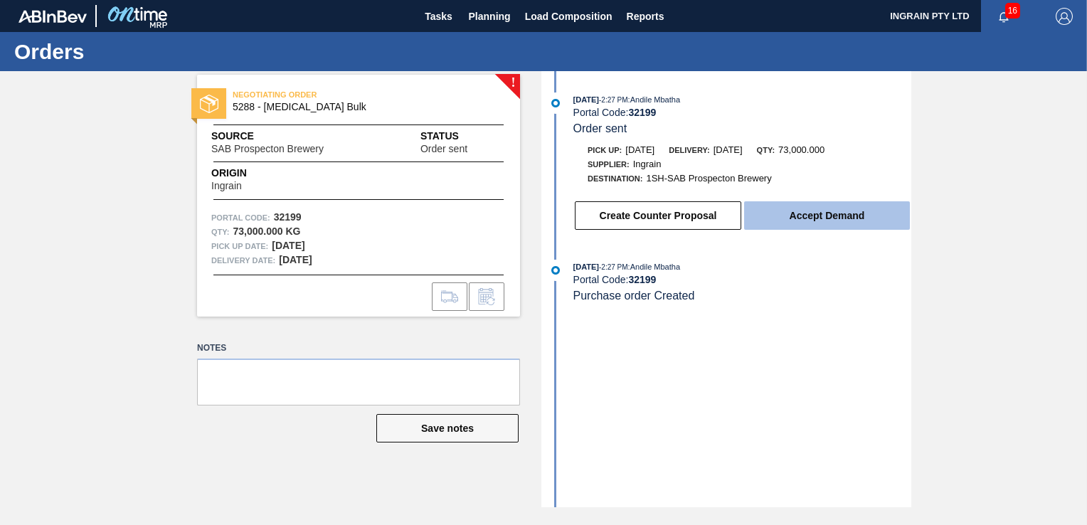
click at [805, 225] on button "Accept Demand" at bounding box center [827, 215] width 166 height 28
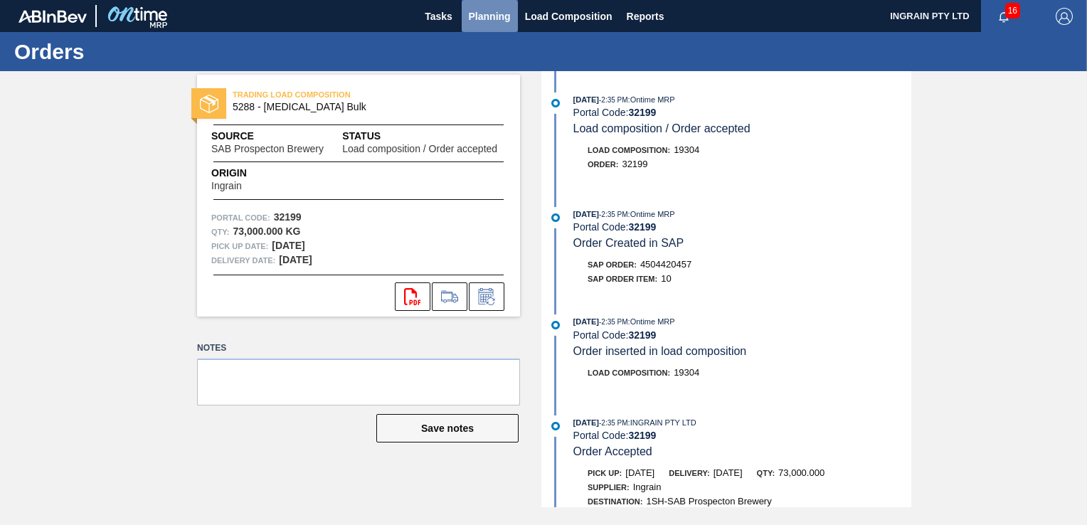
click at [481, 21] on span "Planning" at bounding box center [490, 16] width 42 height 17
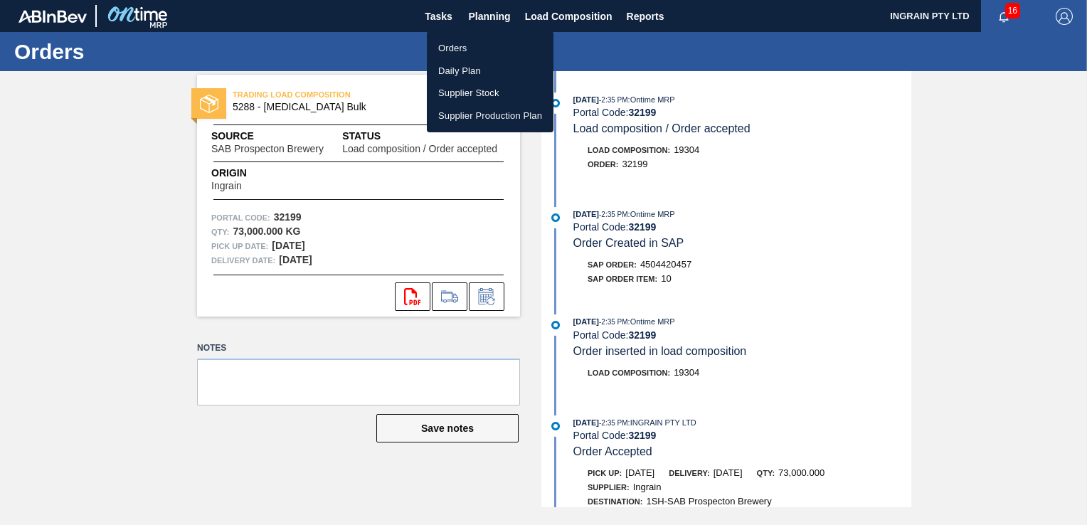
click at [805, 240] on div at bounding box center [543, 262] width 1087 height 525
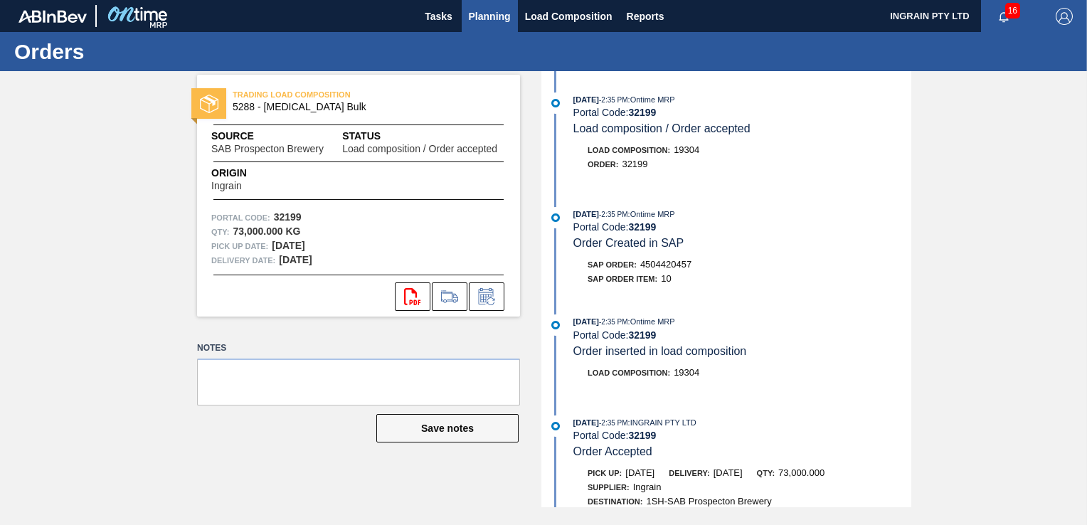
click at [480, 16] on span "Planning" at bounding box center [490, 16] width 42 height 17
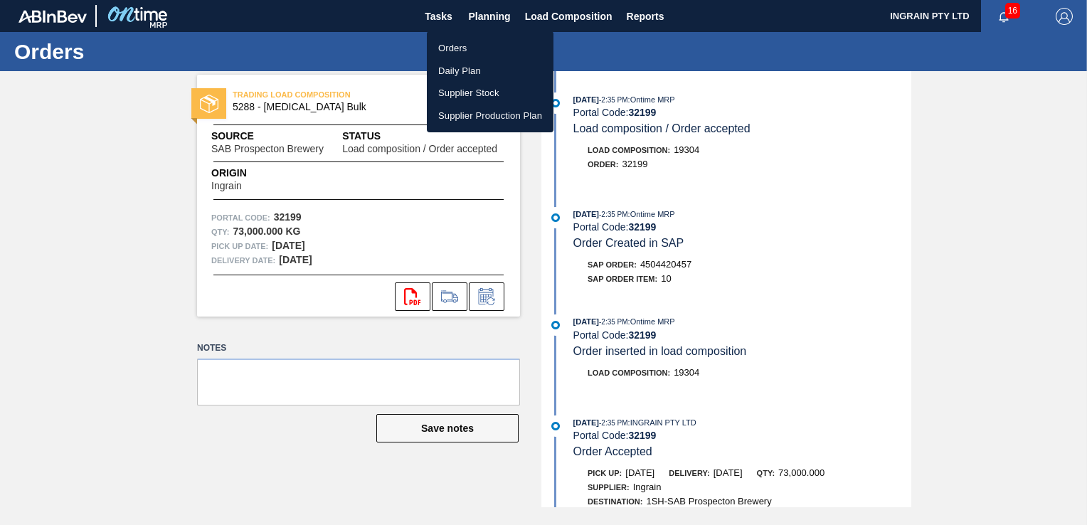
click at [486, 41] on li "Orders" at bounding box center [490, 48] width 127 height 23
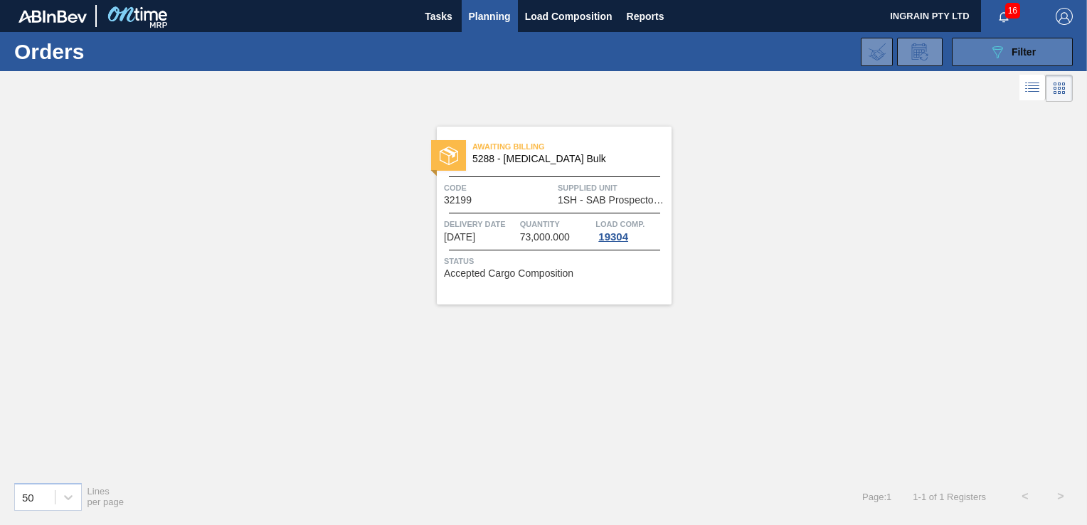
click at [989, 55] on icon "089F7B8B-B2A5-4AFE-B5C0-19BA573D28AC" at bounding box center [996, 51] width 17 height 17
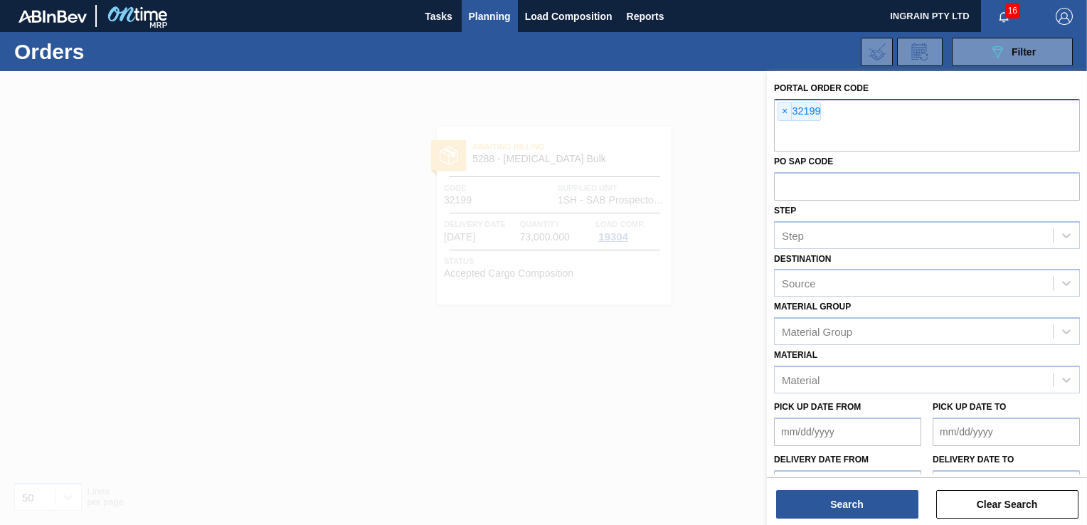
click at [818, 139] on input "text" at bounding box center [927, 137] width 306 height 27
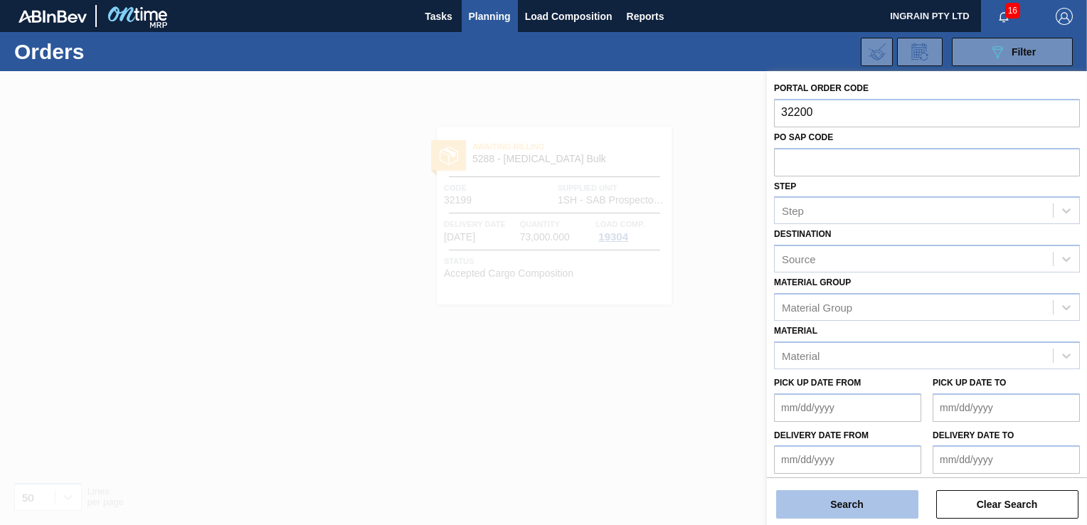
type input "32200"
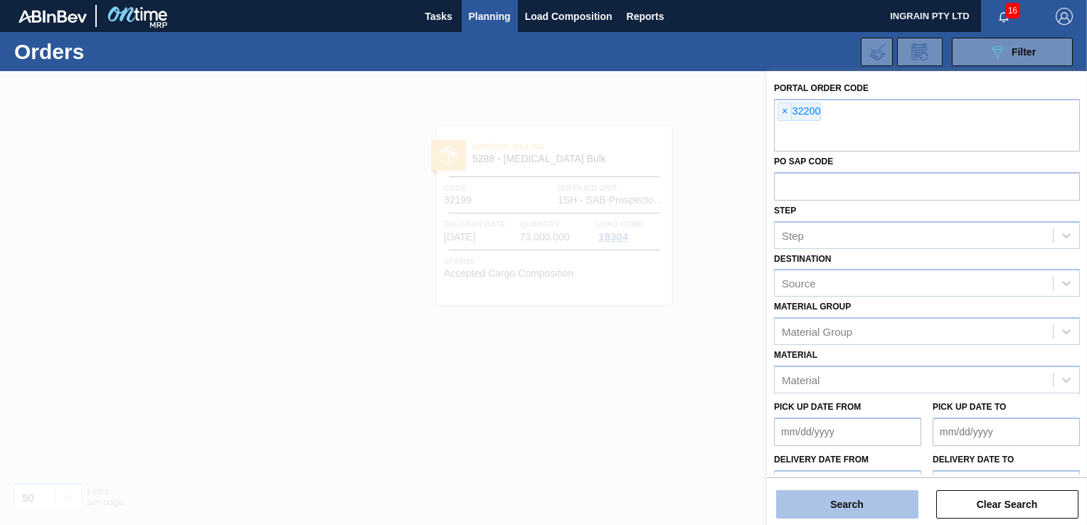
click at [843, 508] on button "Search" at bounding box center [847, 504] width 142 height 28
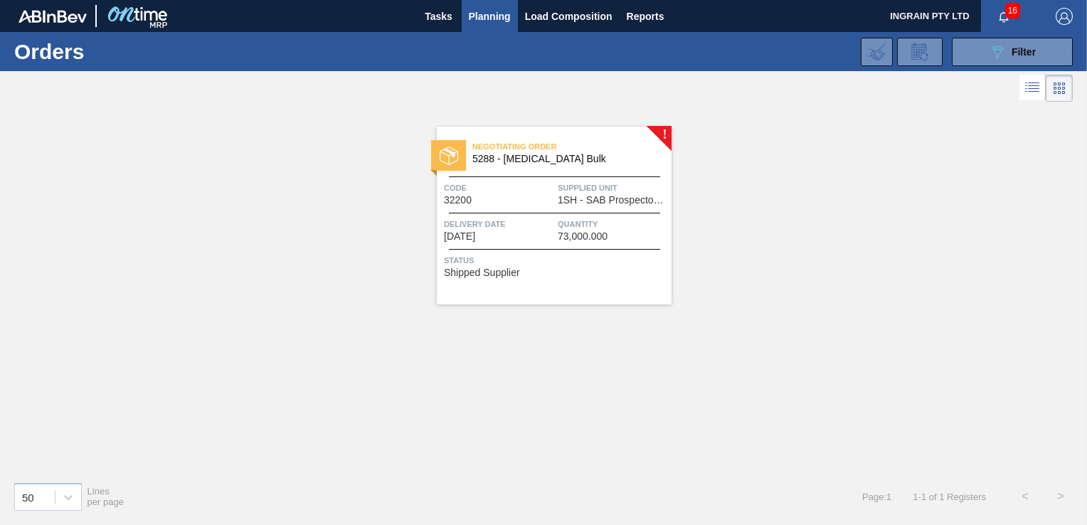
click at [577, 144] on span "Negotiating Order" at bounding box center [571, 146] width 199 height 14
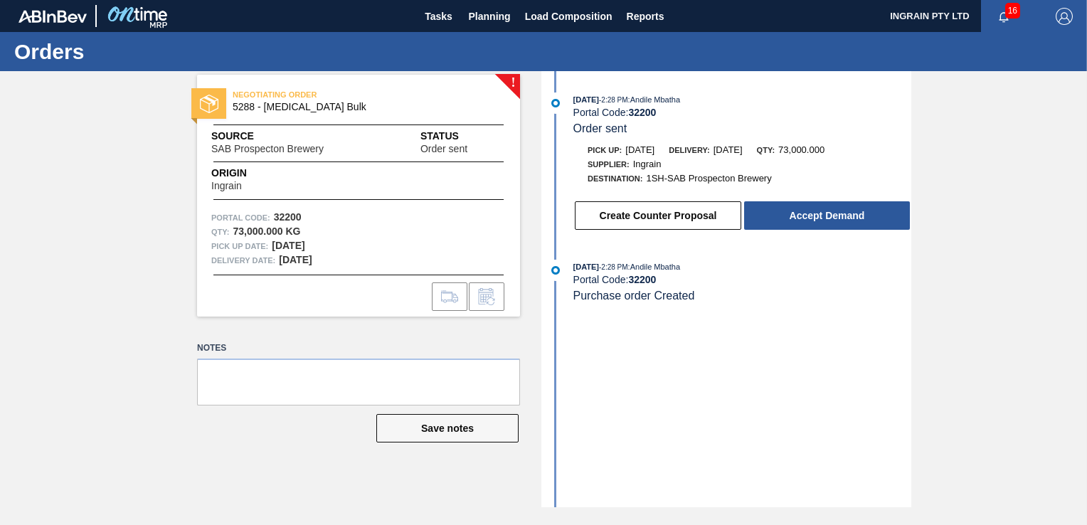
click at [742, 221] on div "Create Counter Proposal Accept Demand" at bounding box center [742, 215] width 338 height 31
click at [816, 220] on button "Accept Demand" at bounding box center [827, 215] width 166 height 28
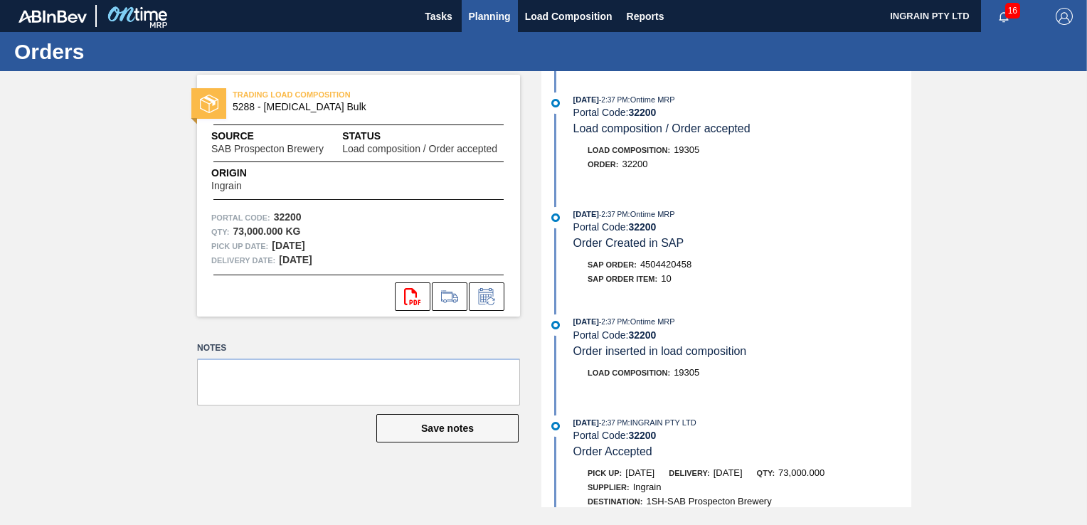
click at [498, 16] on span "Planning" at bounding box center [490, 16] width 42 height 17
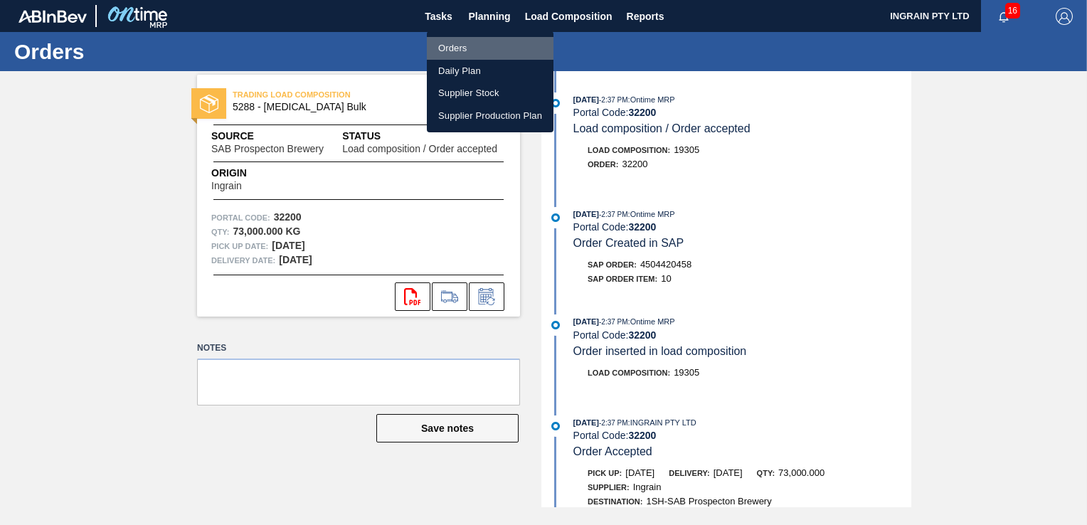
click at [500, 43] on li "Orders" at bounding box center [490, 48] width 127 height 23
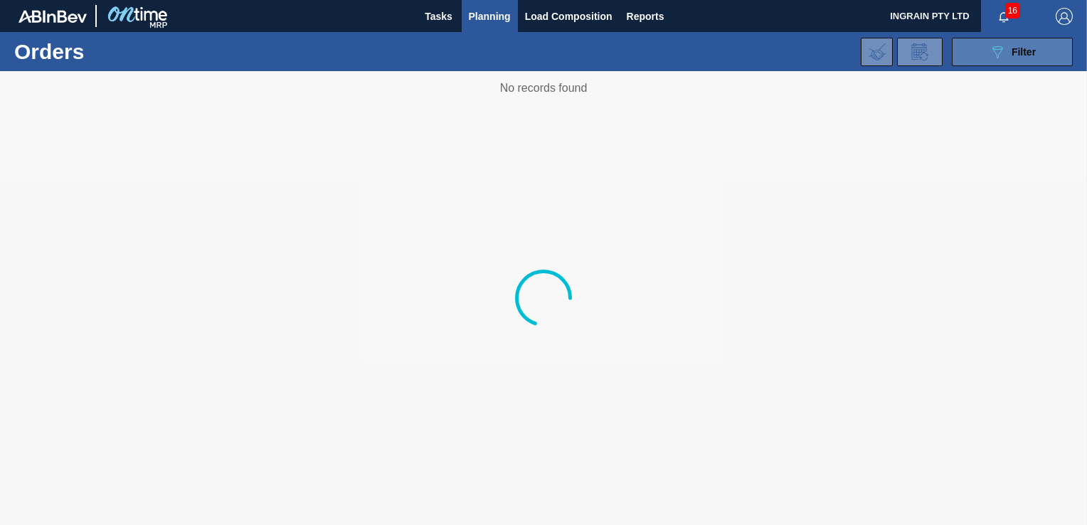
click at [1003, 56] on icon "089F7B8B-B2A5-4AFE-B5C0-19BA573D28AC" at bounding box center [996, 51] width 17 height 17
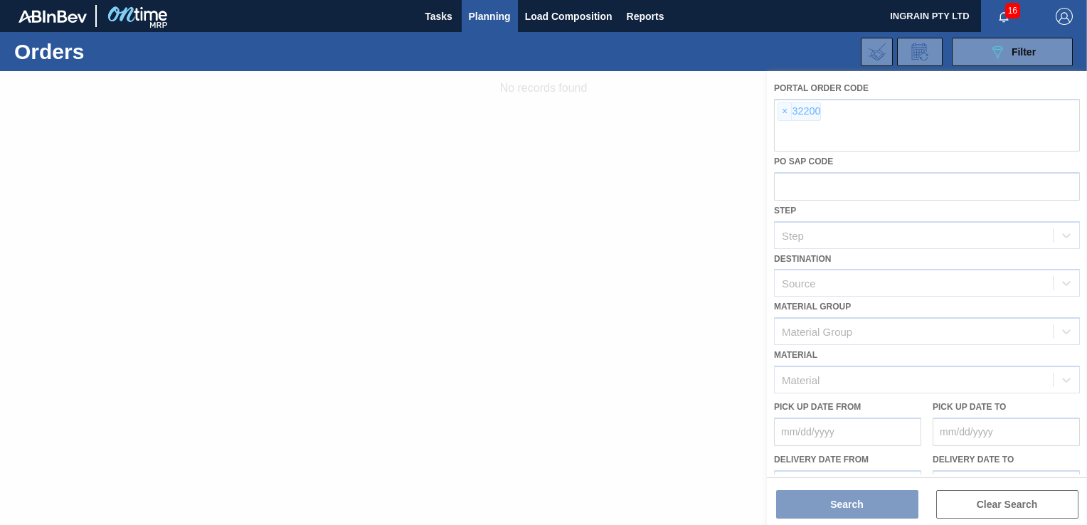
click at [845, 139] on div at bounding box center [543, 298] width 1087 height 454
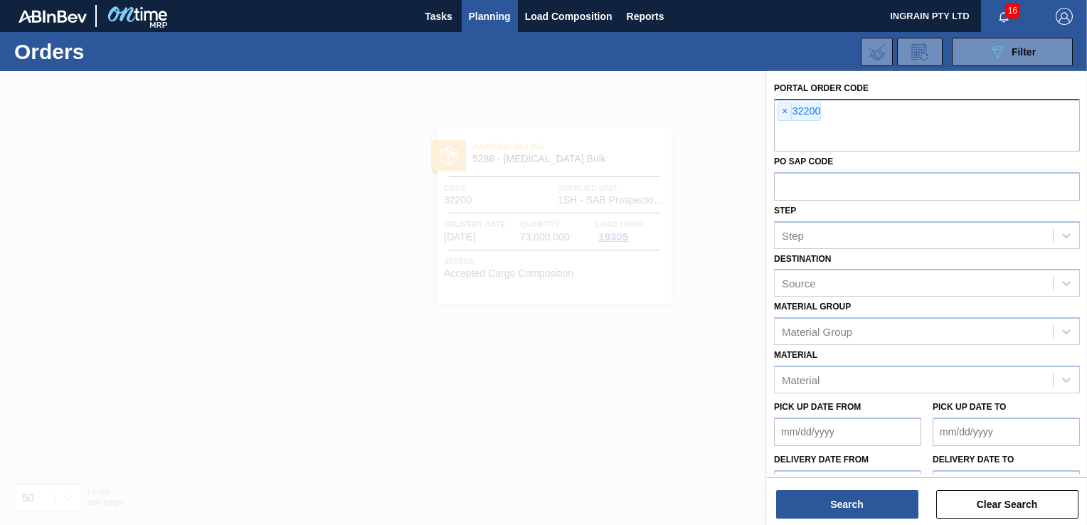
click at [836, 136] on input "text" at bounding box center [927, 137] width 306 height 27
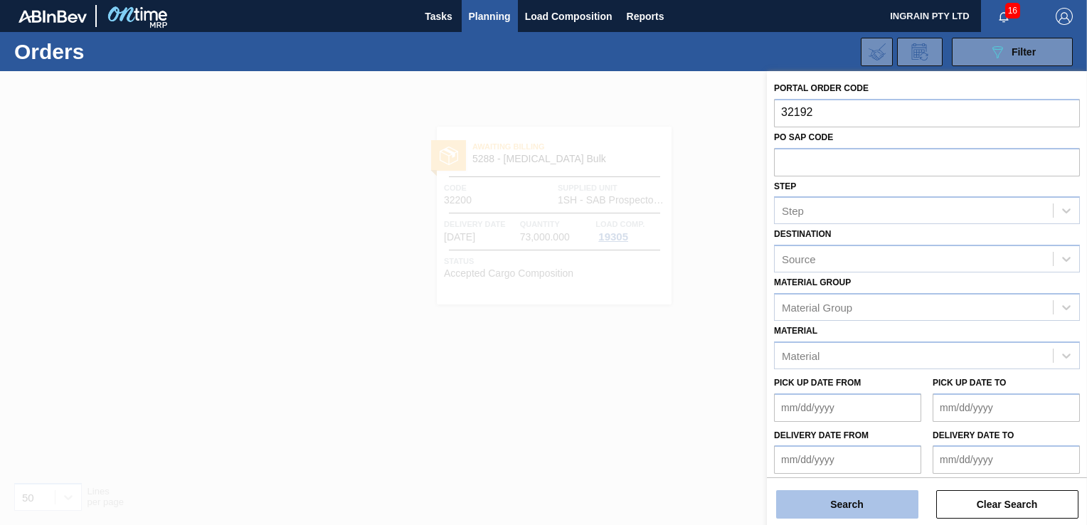
type input "32192"
click at [853, 498] on button "Search" at bounding box center [847, 504] width 142 height 28
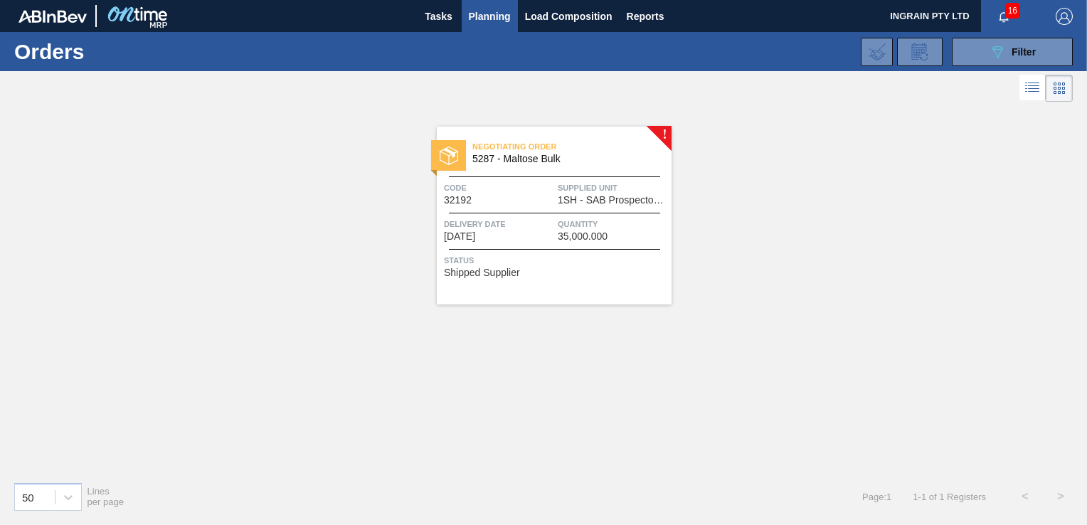
click at [594, 188] on span "Supplied Unit" at bounding box center [612, 188] width 110 height 14
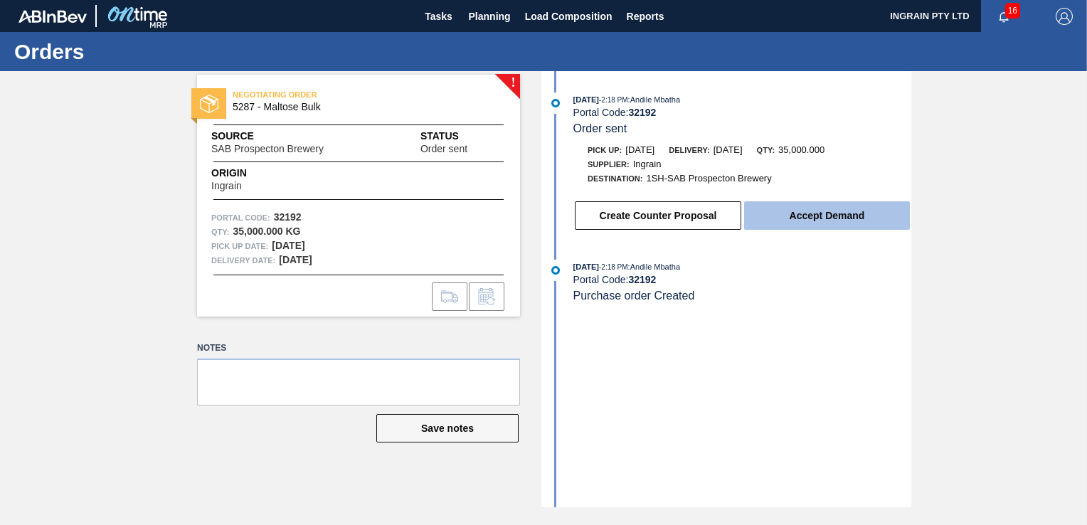
click at [851, 223] on button "Accept Demand" at bounding box center [827, 215] width 166 height 28
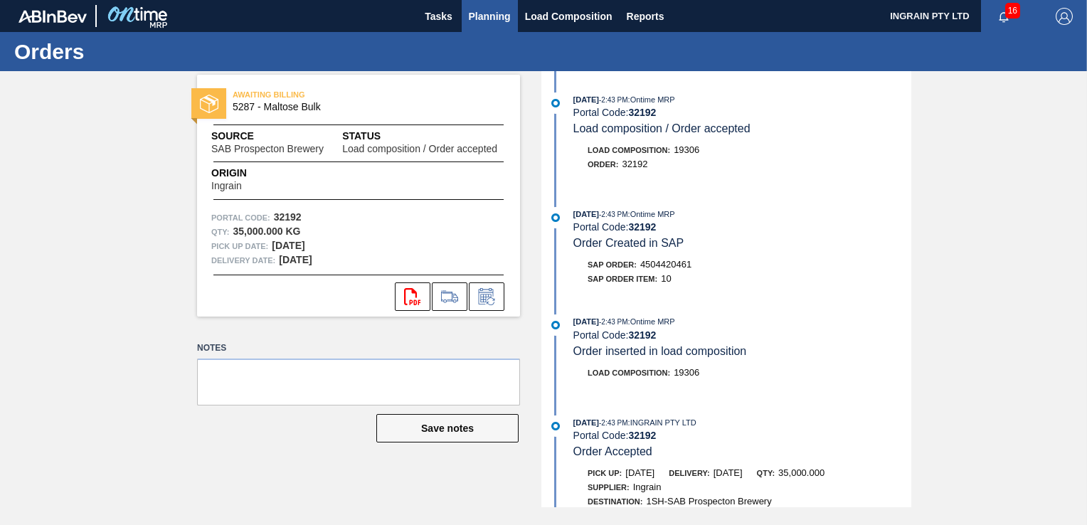
click at [493, 16] on span "Planning" at bounding box center [490, 16] width 42 height 17
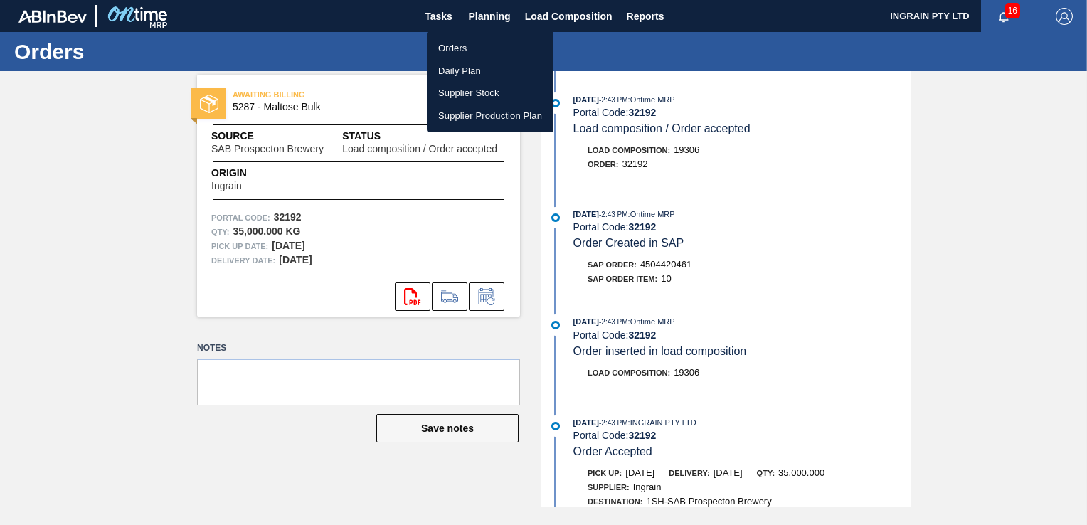
click at [496, 55] on li "Orders" at bounding box center [490, 48] width 127 height 23
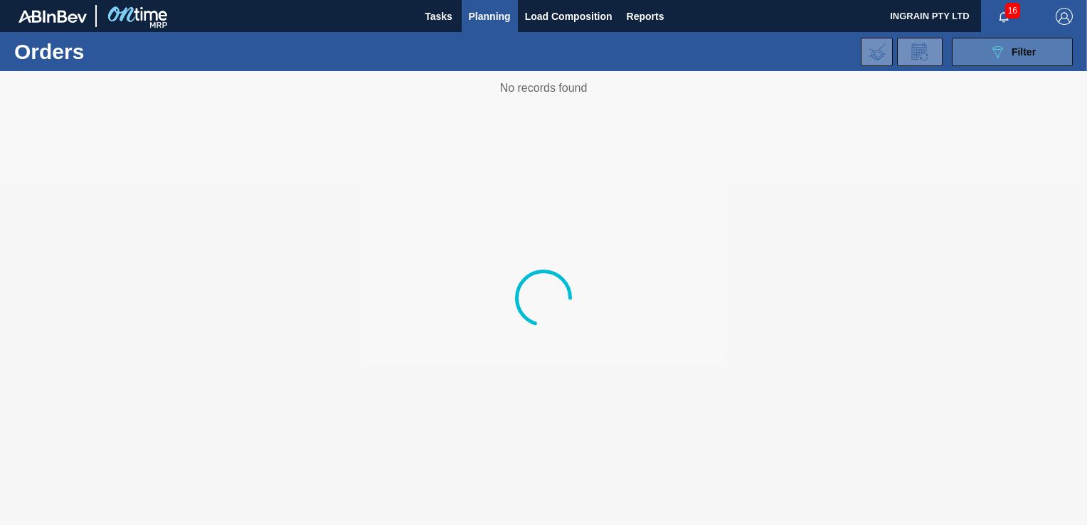
click at [1015, 47] on span "Filter" at bounding box center [1023, 51] width 24 height 11
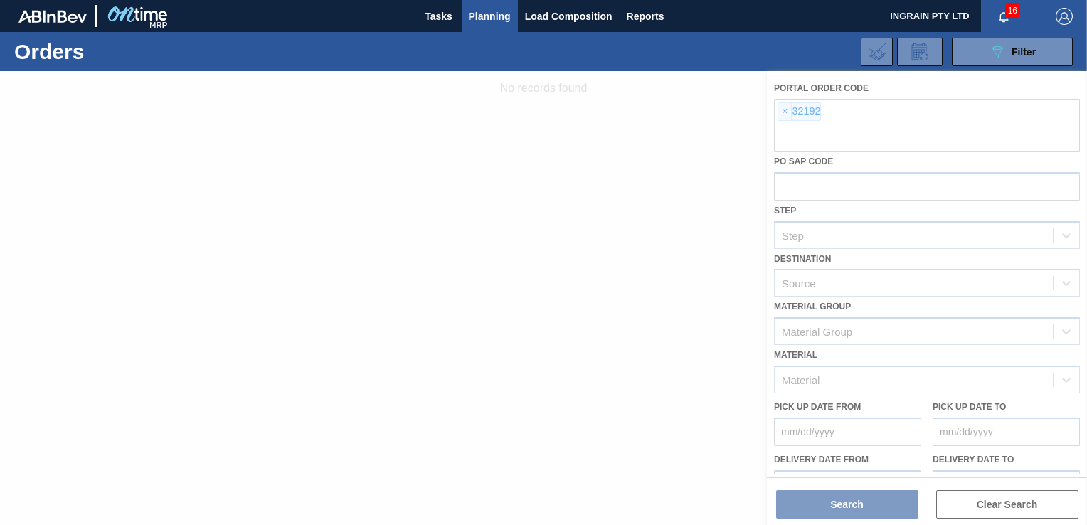
click at [818, 122] on div at bounding box center [543, 298] width 1087 height 454
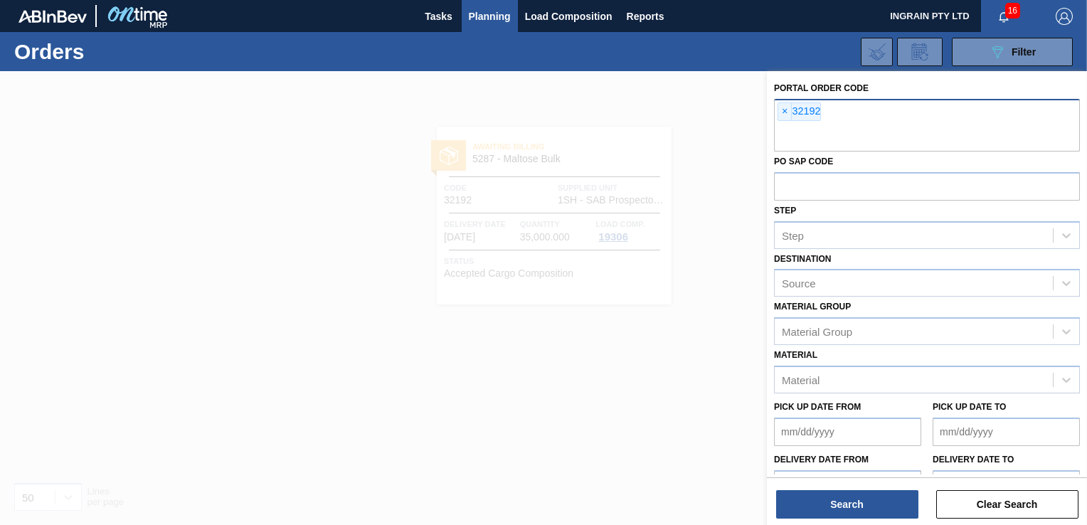
click at [833, 139] on input "text" at bounding box center [927, 137] width 306 height 27
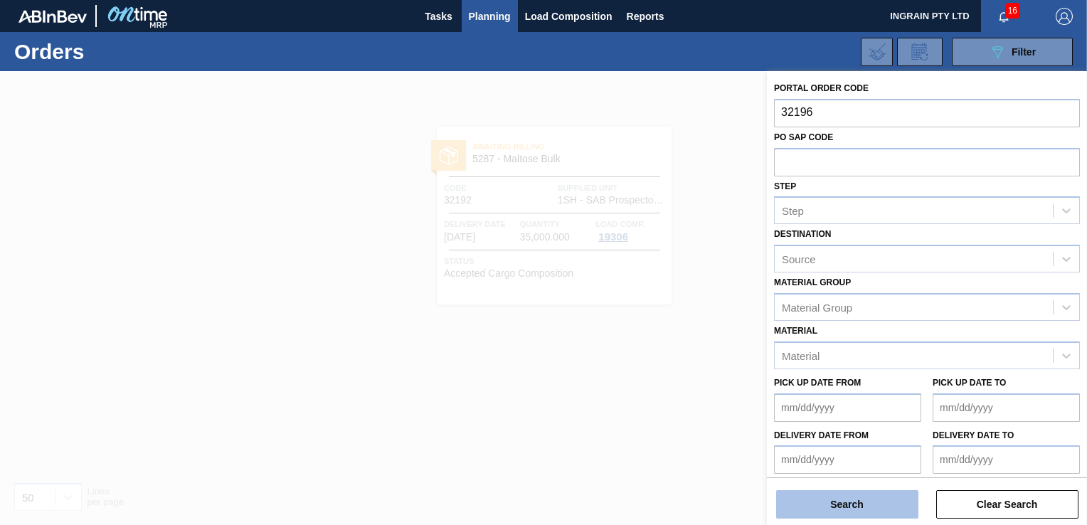
type input "32196"
click at [852, 494] on button "Search" at bounding box center [847, 504] width 142 height 28
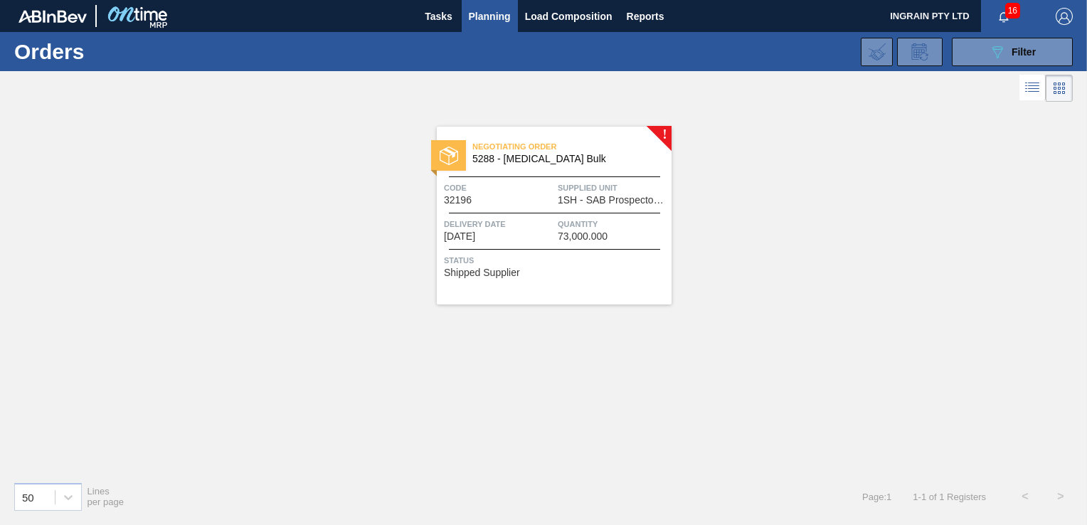
click at [604, 155] on span "5288 - [MEDICAL_DATA] Bulk" at bounding box center [566, 159] width 188 height 11
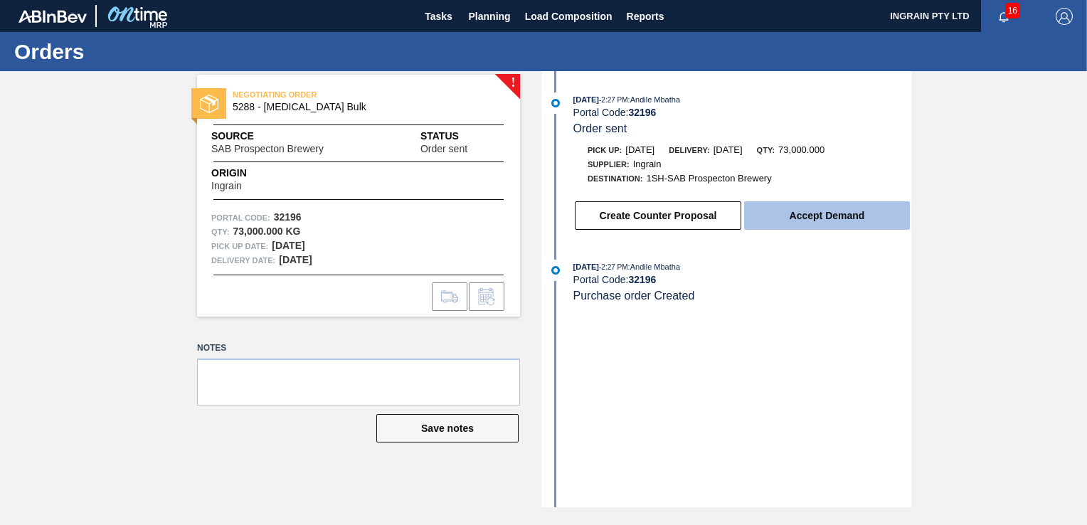
click at [831, 215] on button "Accept Demand" at bounding box center [827, 215] width 166 height 28
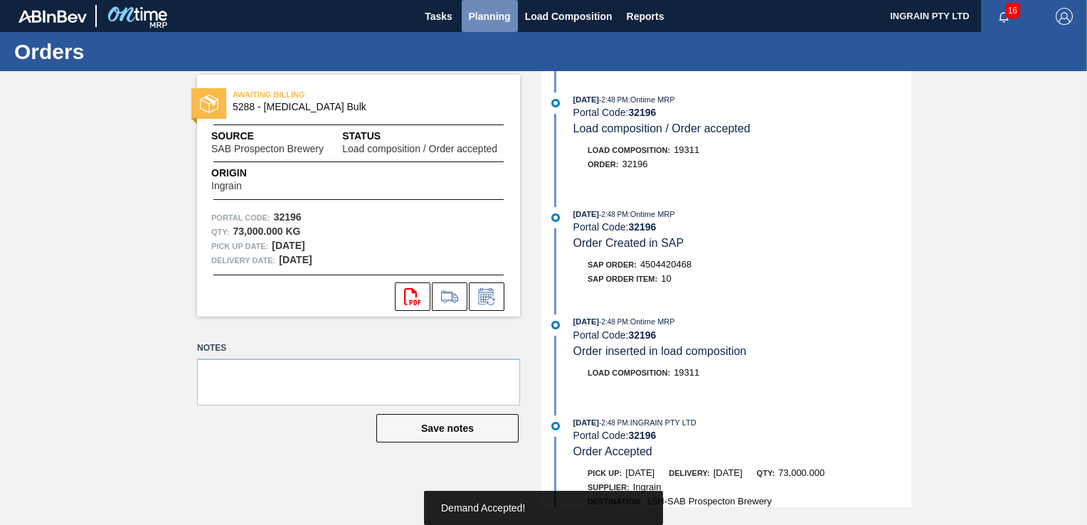
click at [480, 21] on button "Planning" at bounding box center [489, 16] width 56 height 32
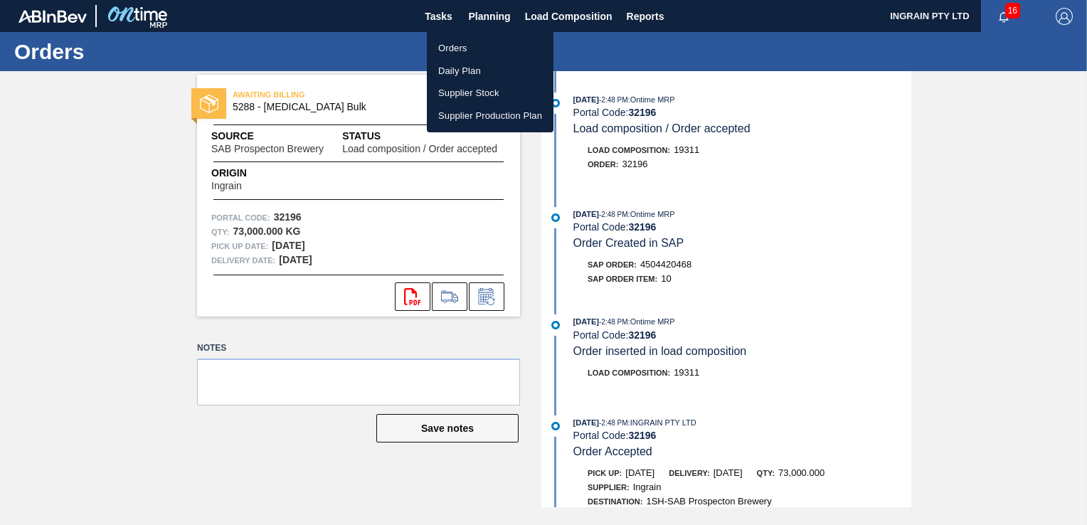
drag, startPoint x: 486, startPoint y: 43, endPoint x: 518, endPoint y: 68, distance: 39.5
click at [486, 43] on li "Orders" at bounding box center [490, 48] width 127 height 23
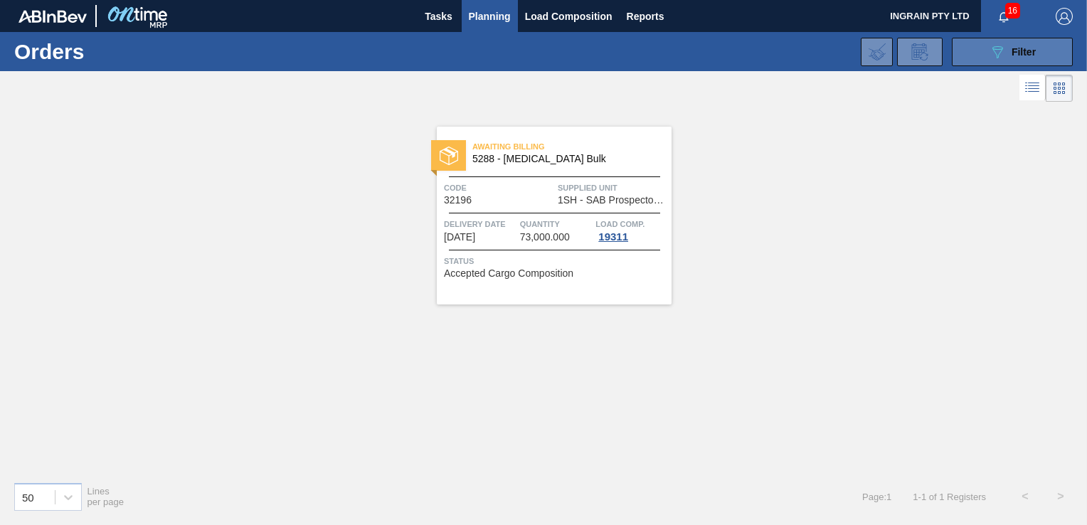
click at [967, 55] on button "089F7B8B-B2A5-4AFE-B5C0-19BA573D28AC Filter" at bounding box center [1011, 52] width 121 height 28
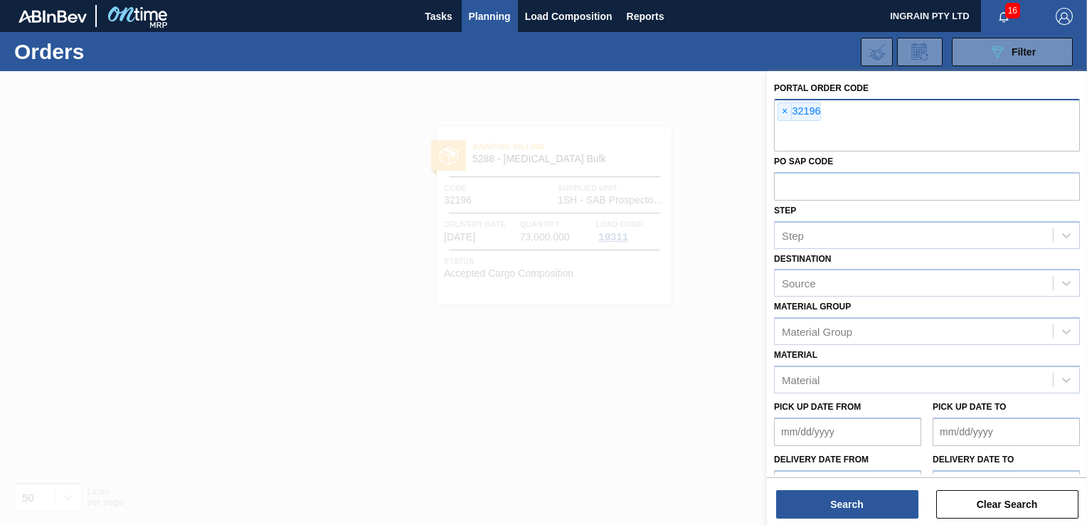
click at [860, 134] on input "text" at bounding box center [927, 137] width 306 height 27
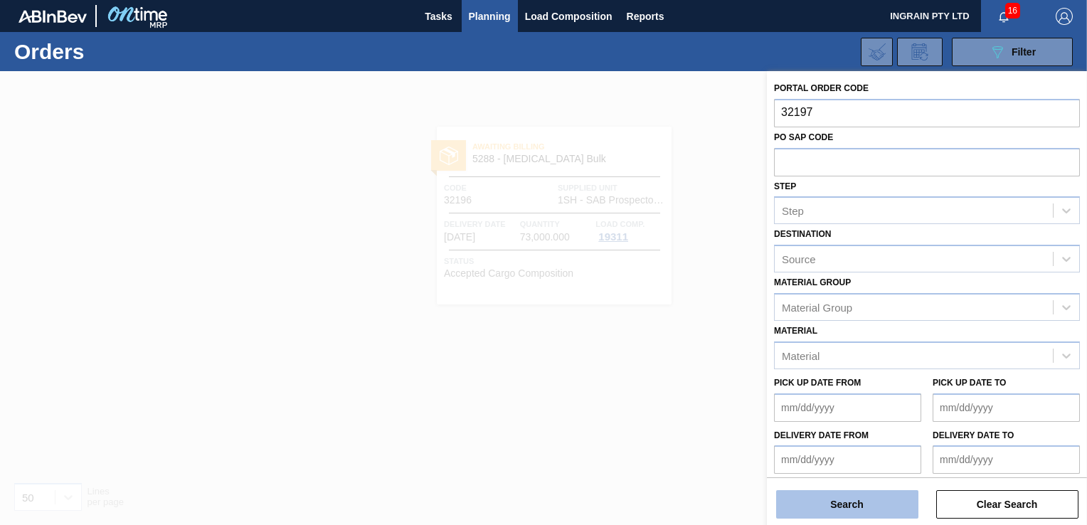
type input "32197"
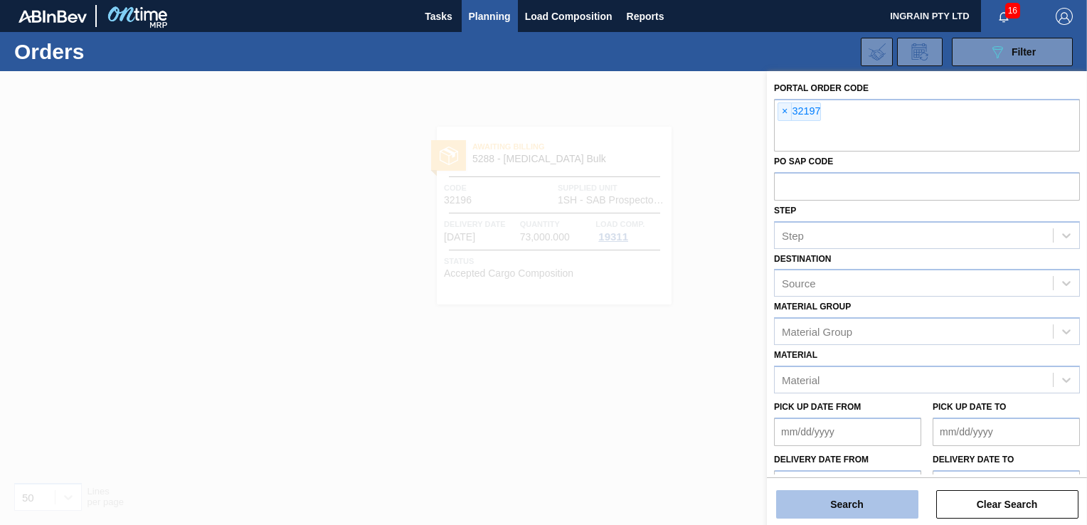
click at [885, 505] on button "Search" at bounding box center [847, 504] width 142 height 28
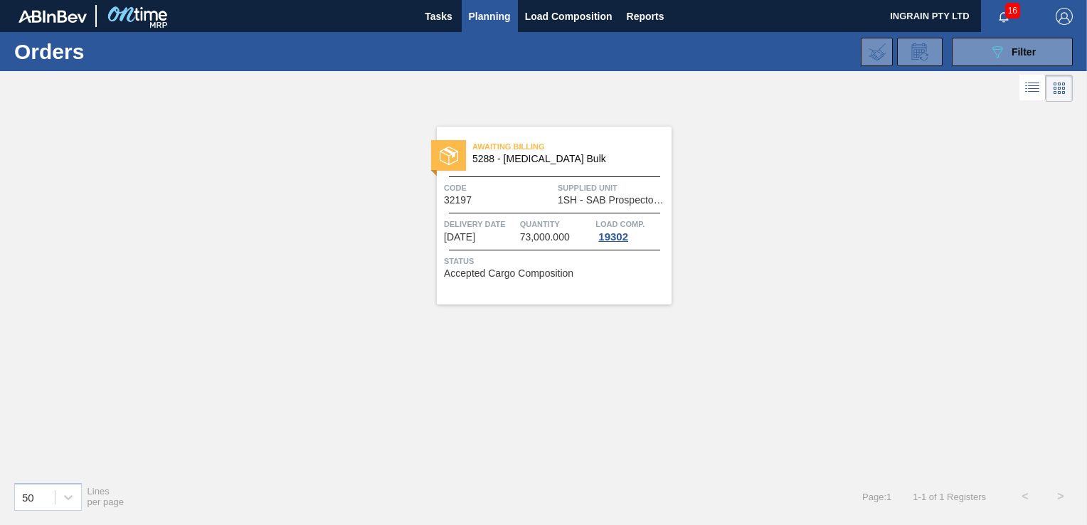
click at [847, 267] on div "Awaiting Billing 5288 - [MEDICAL_DATA] Bulk Code 32197 Supplied Unit 1SH - SAB …" at bounding box center [543, 287] width 1087 height 365
click at [1004, 60] on icon "089F7B8B-B2A5-4AFE-B5C0-19BA573D28AC" at bounding box center [996, 51] width 17 height 17
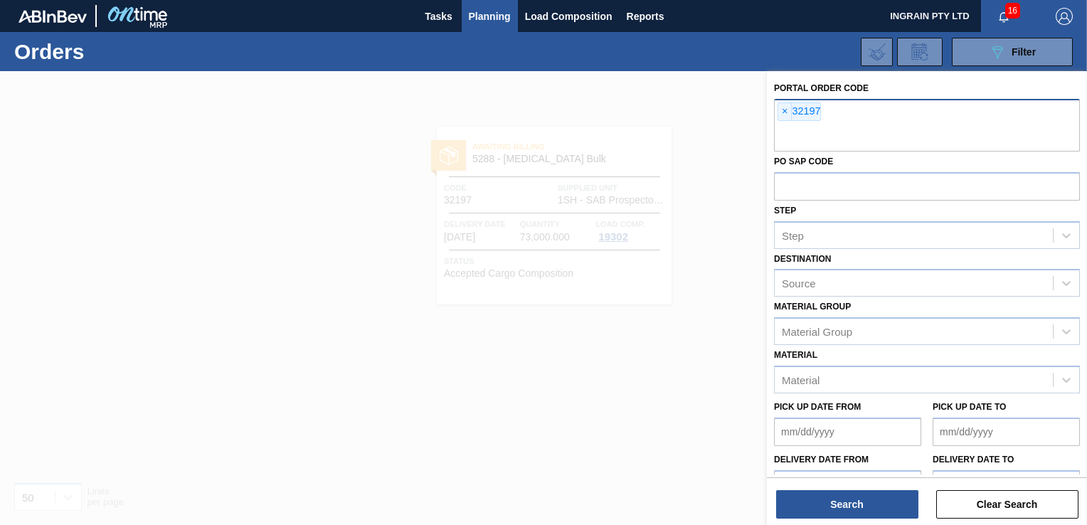
click at [869, 132] on input "text" at bounding box center [927, 137] width 306 height 27
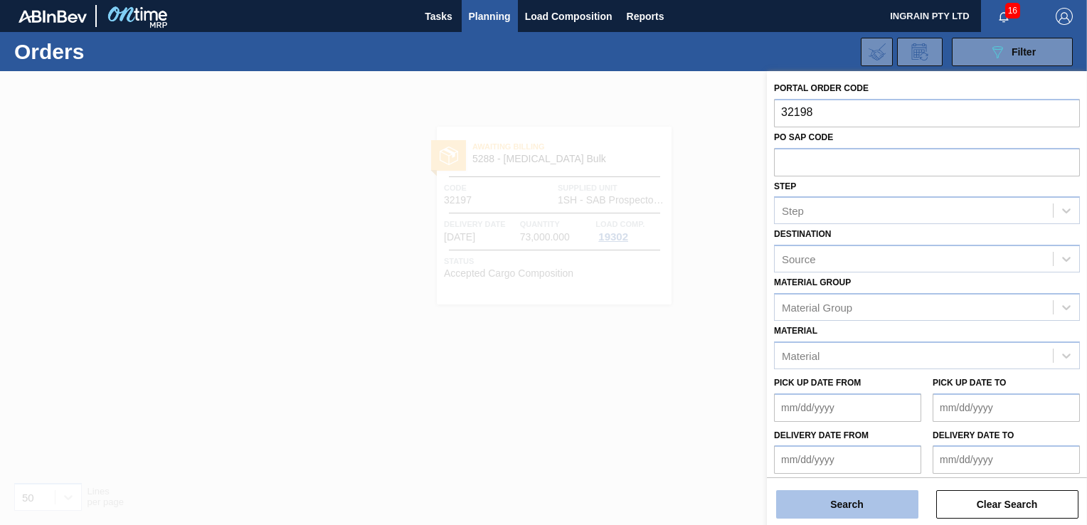
type input "32198"
click at [865, 515] on button "Search" at bounding box center [847, 504] width 142 height 28
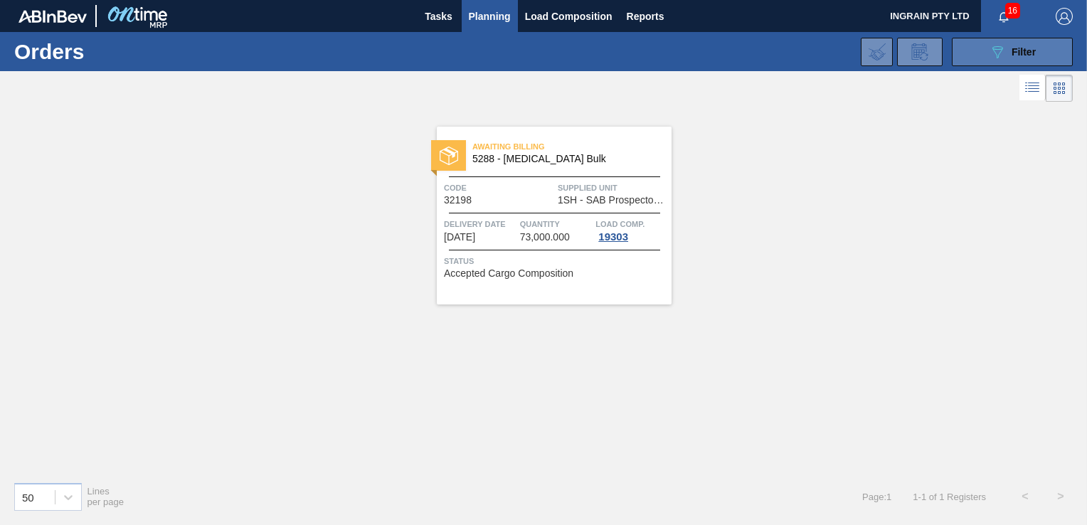
click at [1013, 62] on button "089F7B8B-B2A5-4AFE-B5C0-19BA573D28AC Filter" at bounding box center [1011, 52] width 121 height 28
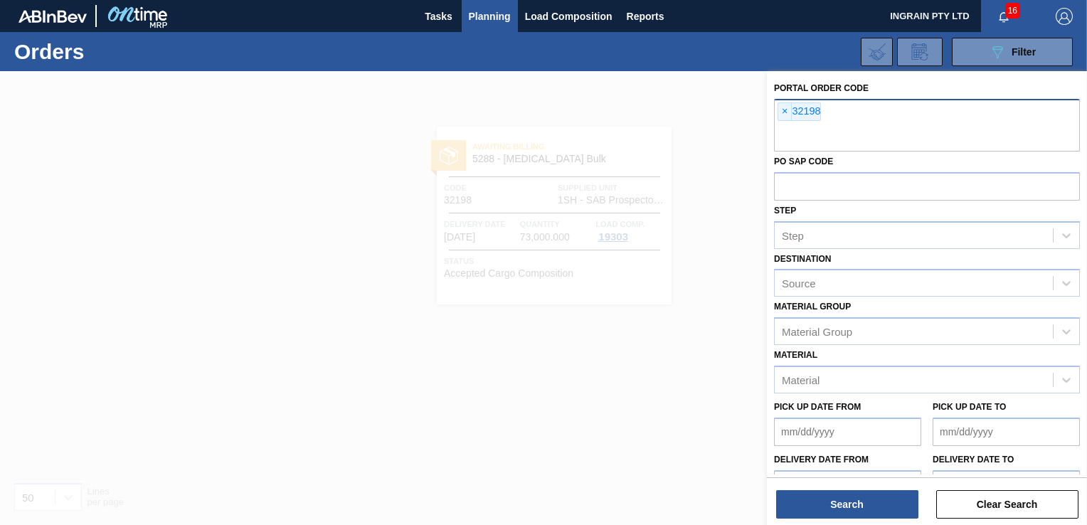
click at [922, 127] on input "text" at bounding box center [927, 137] width 306 height 27
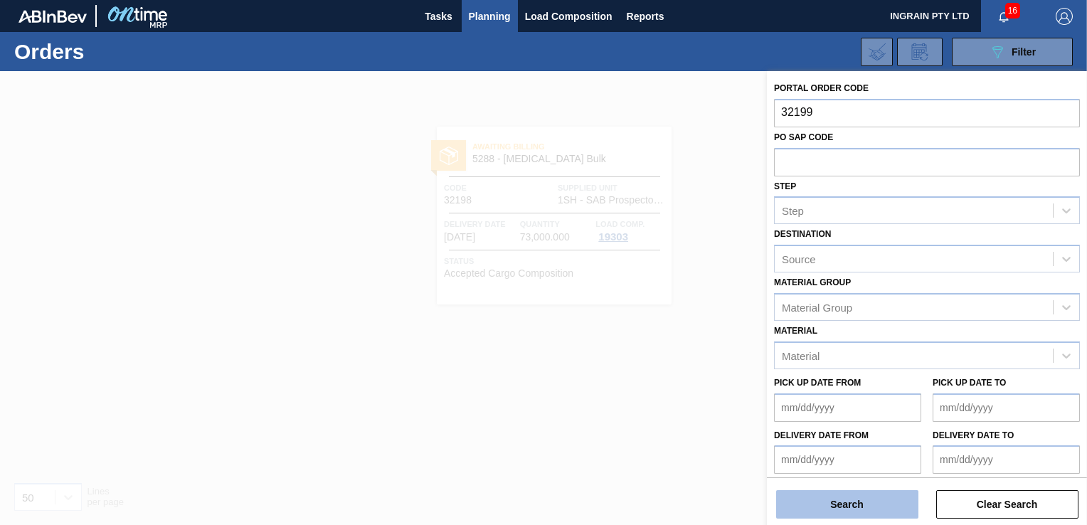
type input "32199"
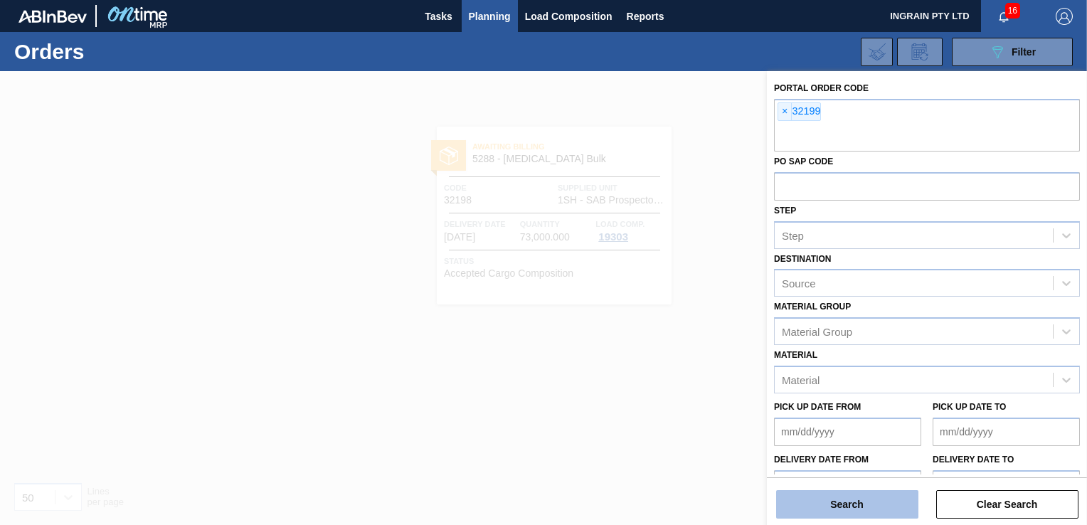
click at [861, 505] on button "Search" at bounding box center [847, 504] width 142 height 28
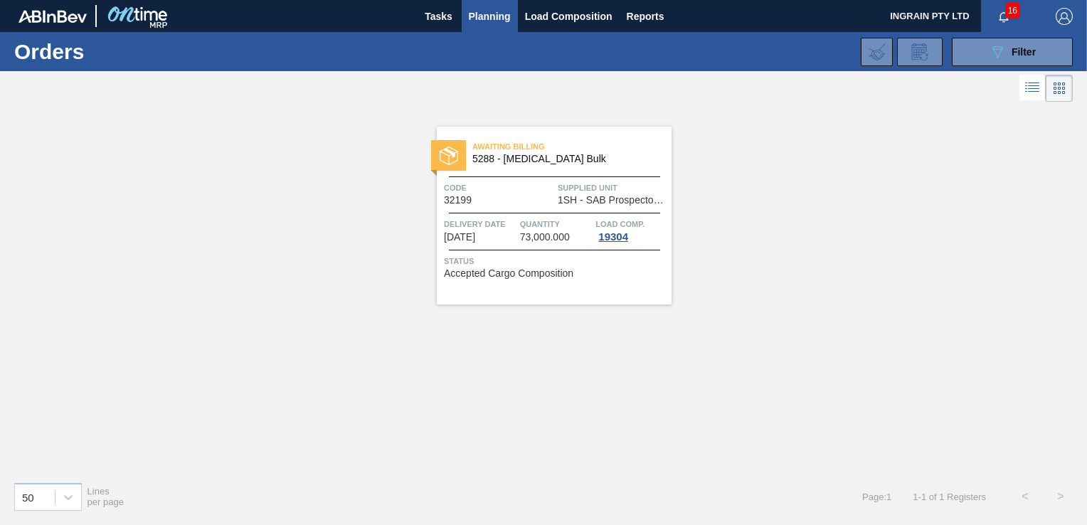
click at [529, 230] on span "Quantity" at bounding box center [556, 224] width 73 height 14
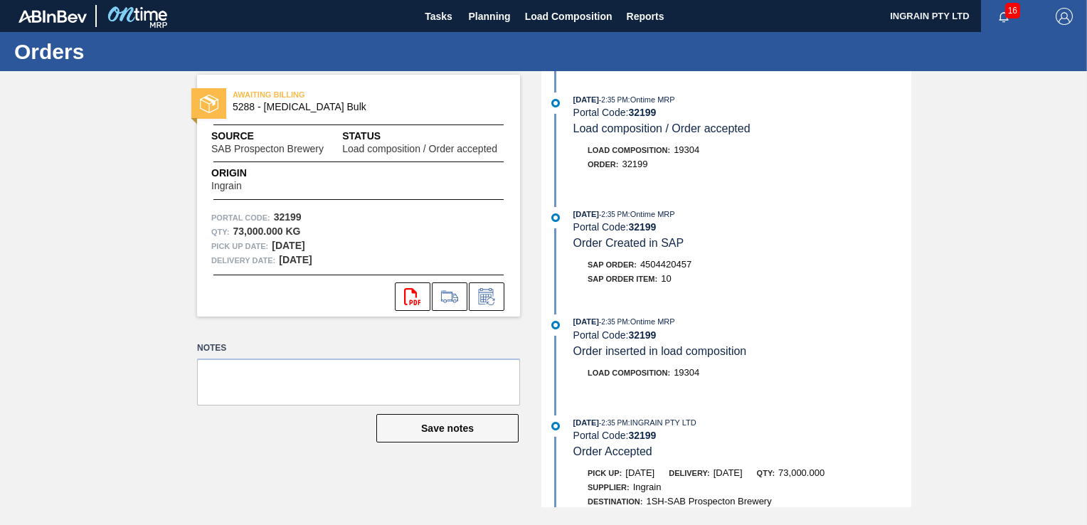
click at [787, 166] on div "Order : 32199" at bounding box center [742, 164] width 338 height 14
click at [727, 178] on div "Load Composition : 19304 Order : 32199" at bounding box center [728, 161] width 366 height 36
click at [697, 174] on div "Load Composition : 19304 Order : 32199" at bounding box center [728, 161] width 366 height 36
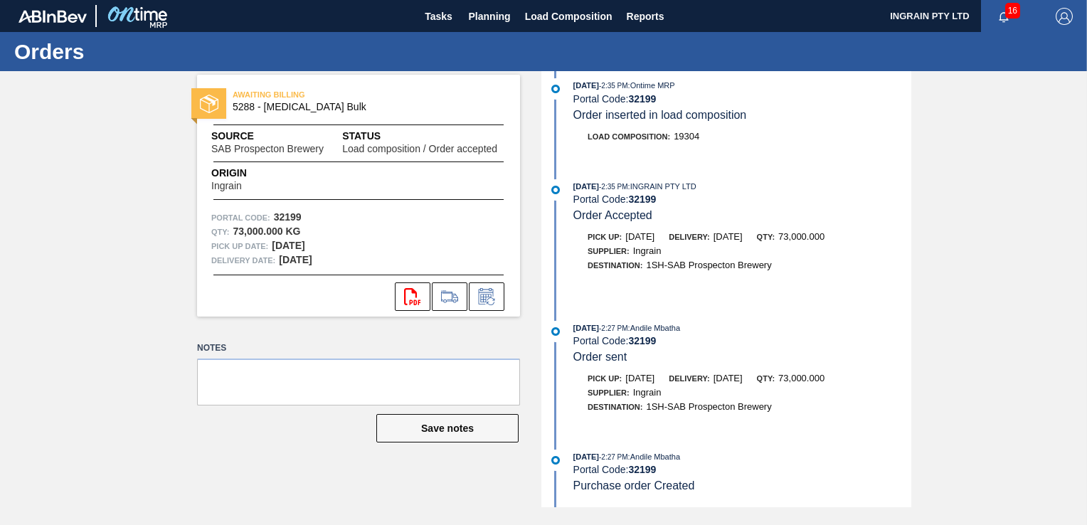
scroll to position [248, 0]
click at [486, 23] on span "Planning" at bounding box center [490, 16] width 42 height 17
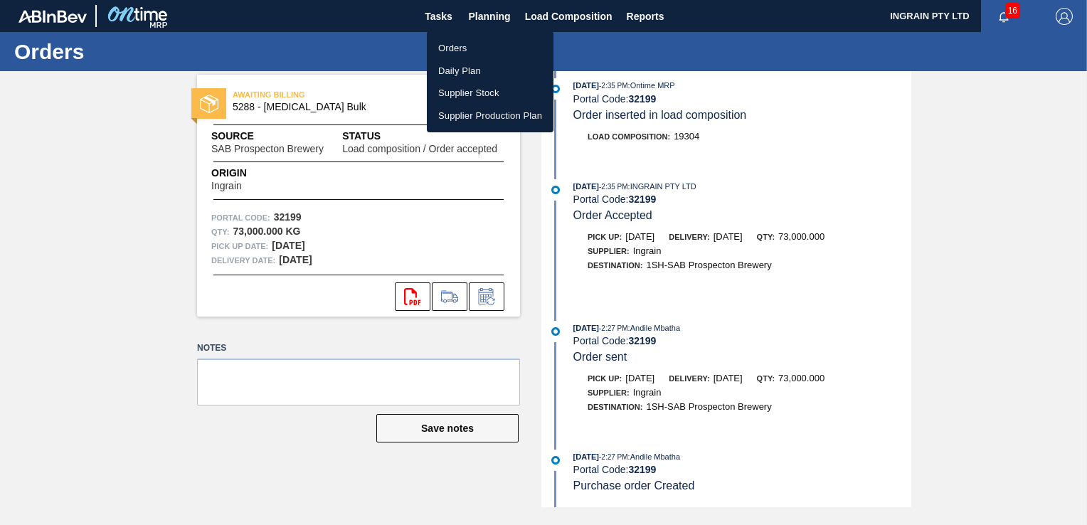
drag, startPoint x: 486, startPoint y: 53, endPoint x: 521, endPoint y: 57, distance: 35.1
click at [486, 52] on li "Orders" at bounding box center [490, 48] width 127 height 23
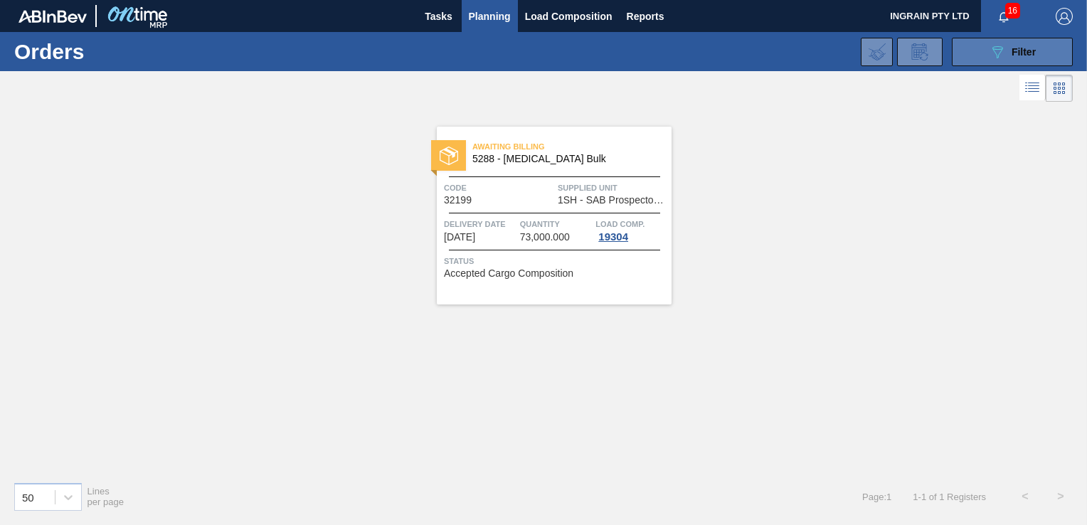
click at [991, 53] on icon "089F7B8B-B2A5-4AFE-B5C0-19BA573D28AC" at bounding box center [996, 51] width 17 height 17
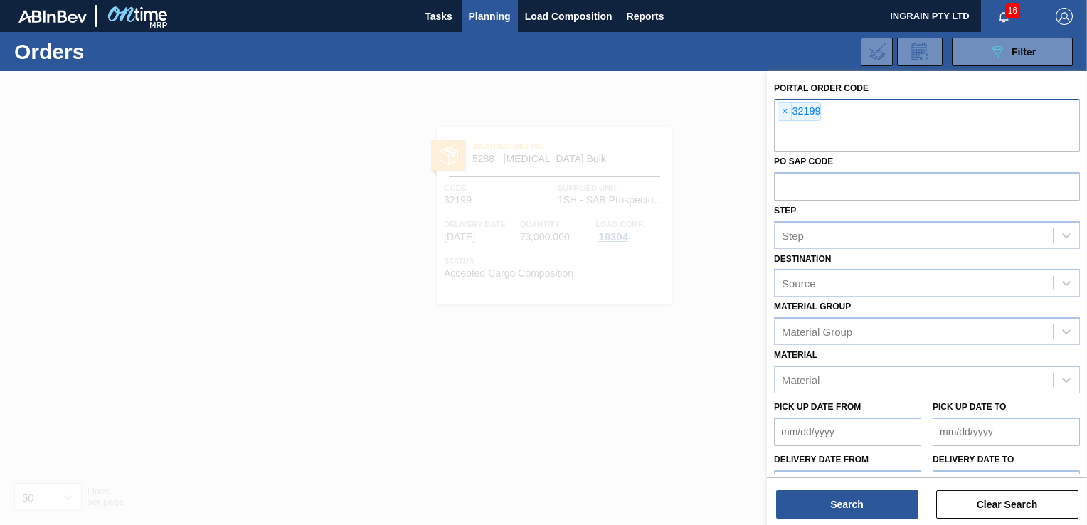
click at [868, 137] on input "text" at bounding box center [927, 137] width 306 height 27
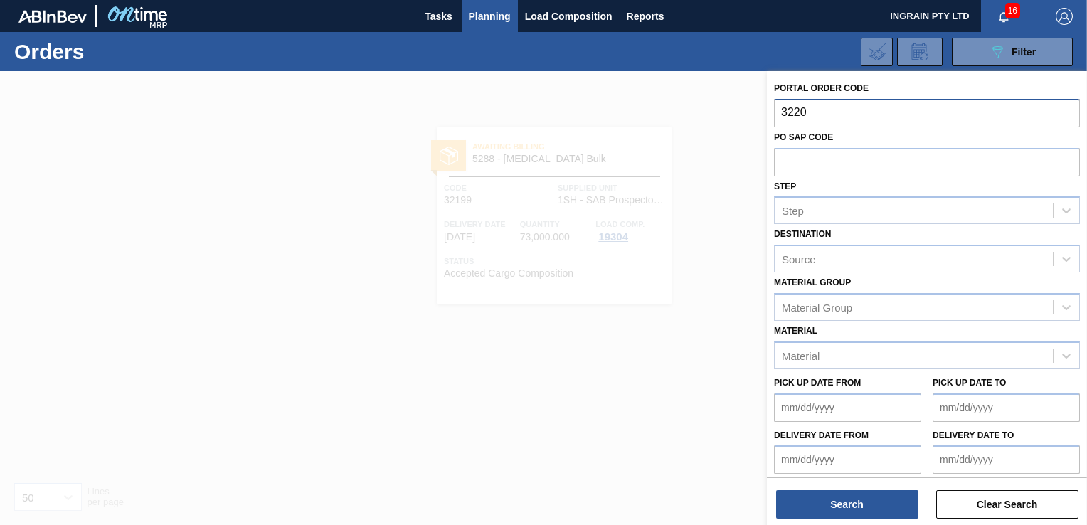
type input "32200"
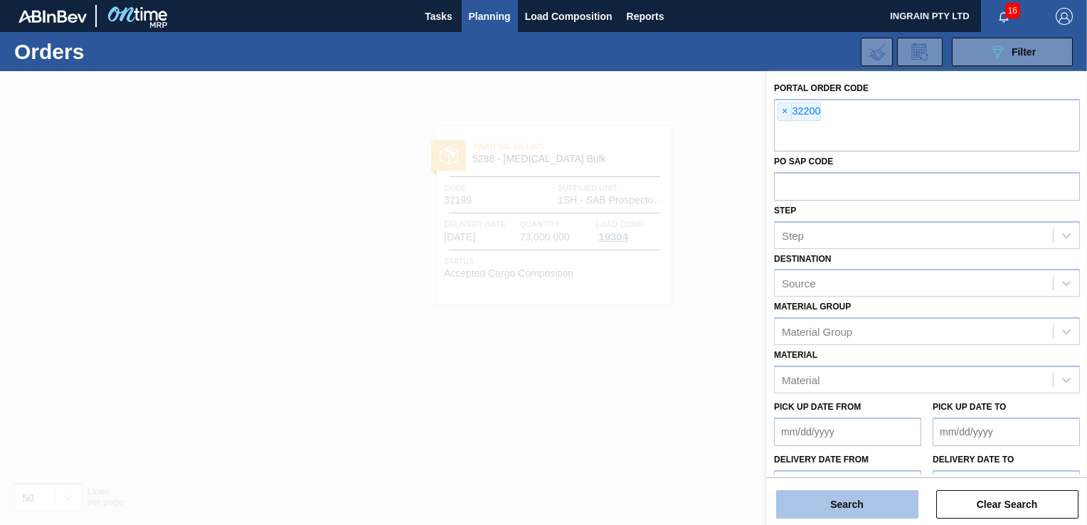
click at [879, 505] on button "Search" at bounding box center [847, 504] width 142 height 28
